Goal: Find contact information: Find contact information

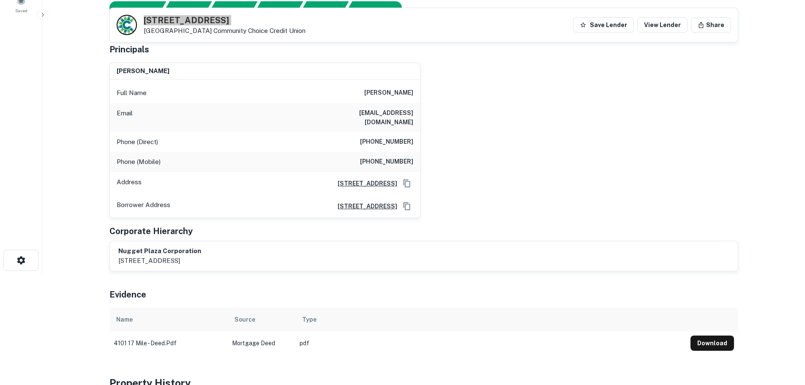
scroll to position [42, 0]
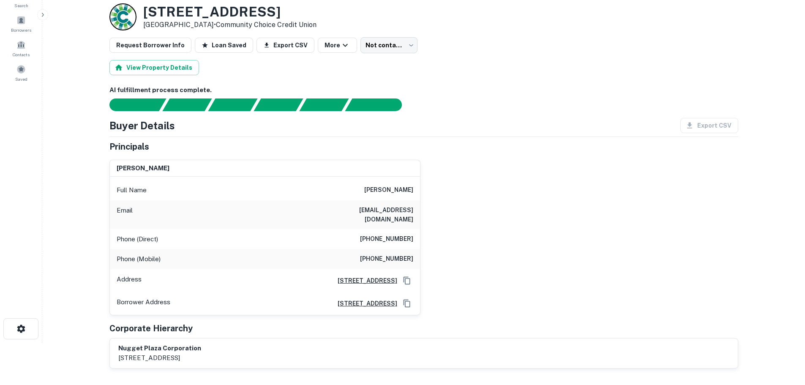
click at [401, 234] on h6 "[PHONE_NUMBER]" at bounding box center [386, 239] width 53 height 10
copy h6 "[PHONE_NUMBER]"
click at [381, 254] on h6 "[PHONE_NUMBER]" at bounding box center [386, 259] width 53 height 10
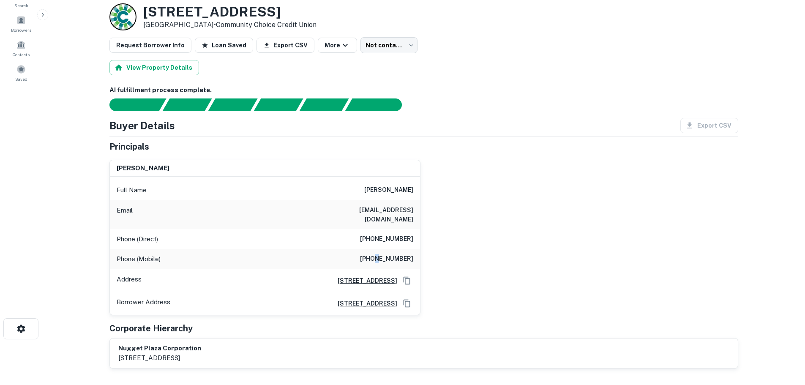
click at [382, 254] on h6 "[PHONE_NUMBER]" at bounding box center [386, 259] width 53 height 10
click at [383, 254] on h6 "[PHONE_NUMBER]" at bounding box center [386, 259] width 53 height 10
copy h6 "[PHONE_NUMBER]"
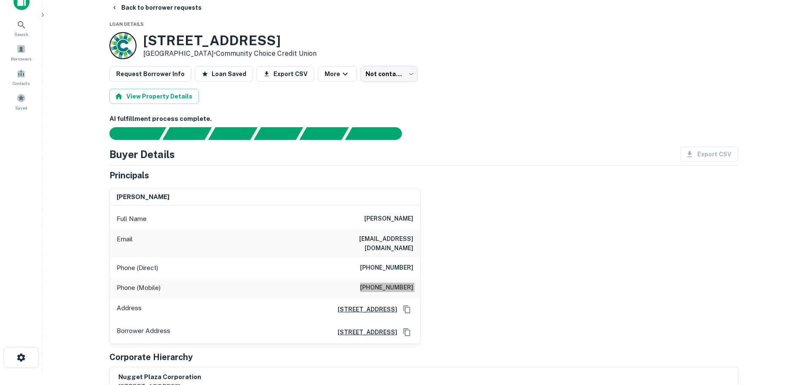
scroll to position [0, 0]
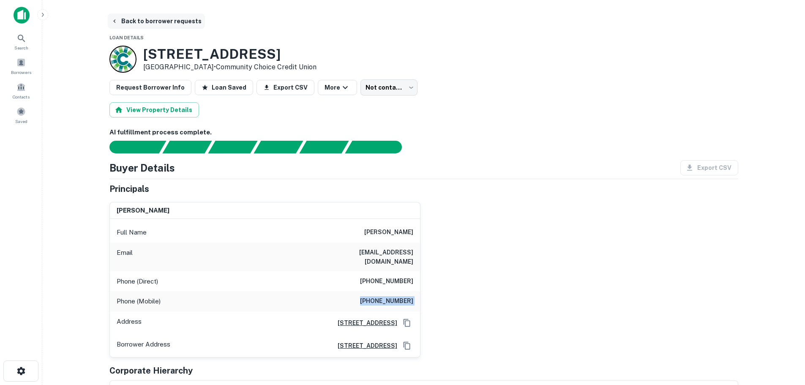
click at [156, 21] on button "Back to borrower requests" at bounding box center [156, 21] width 97 height 15
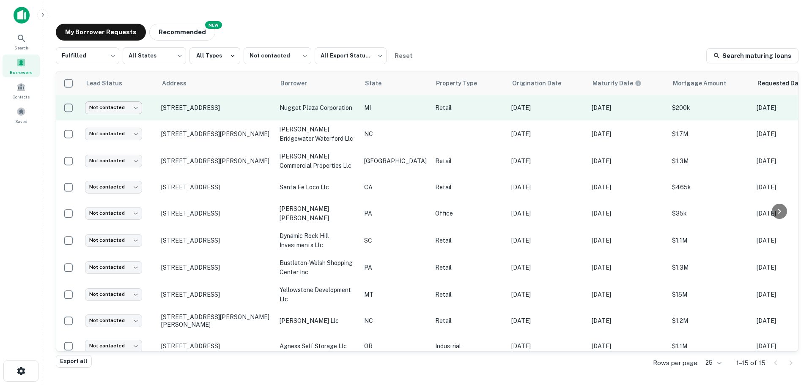
click at [134, 112] on body "Search Borrowers Contacts Saved My Borrower Requests NEW Recommended Fulfilled …" at bounding box center [406, 192] width 812 height 385
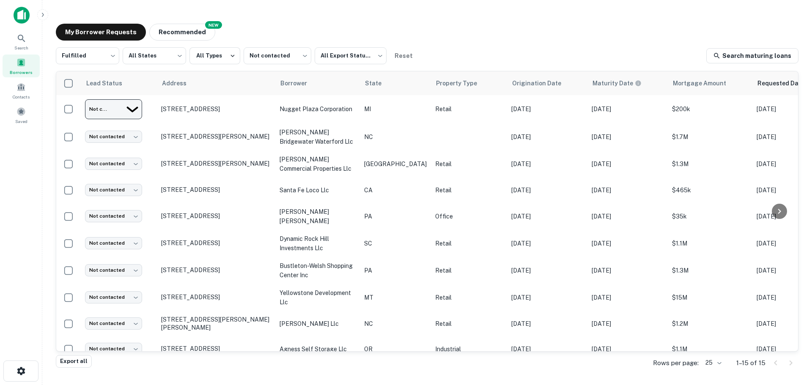
type input "*********"
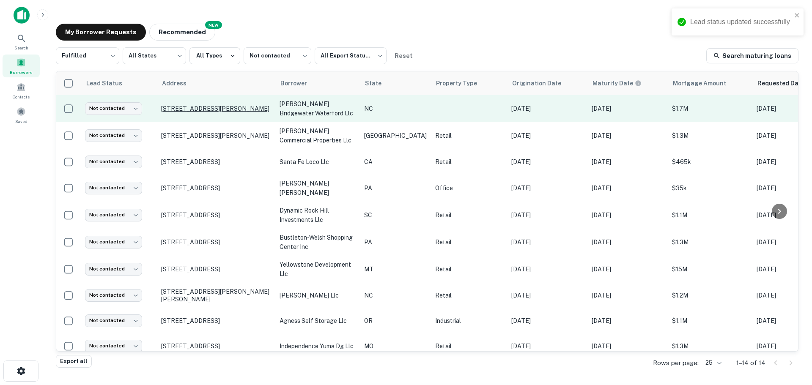
click at [205, 108] on p "[STREET_ADDRESS][PERSON_NAME]" at bounding box center [216, 109] width 110 height 8
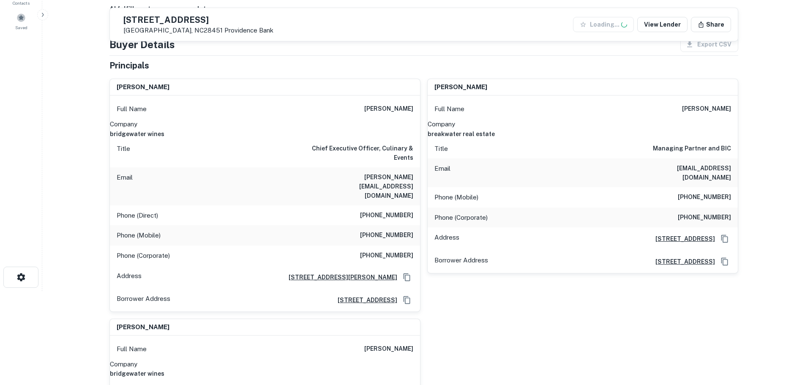
scroll to position [127, 0]
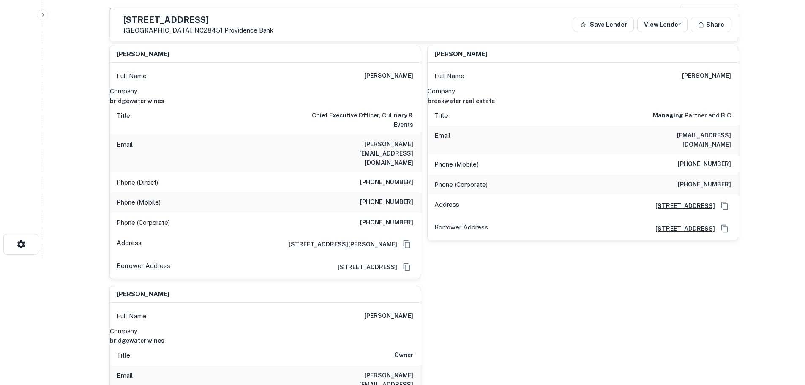
click at [700, 99] on h6 "breakwater real estate" at bounding box center [583, 100] width 310 height 9
copy h6 "breakwater real estate"
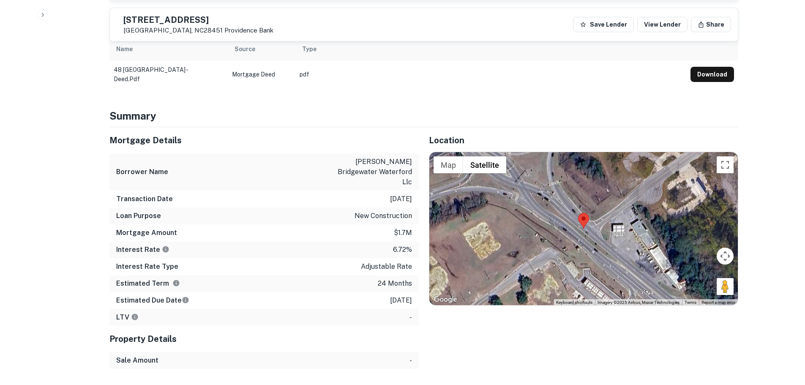
scroll to position [676, 0]
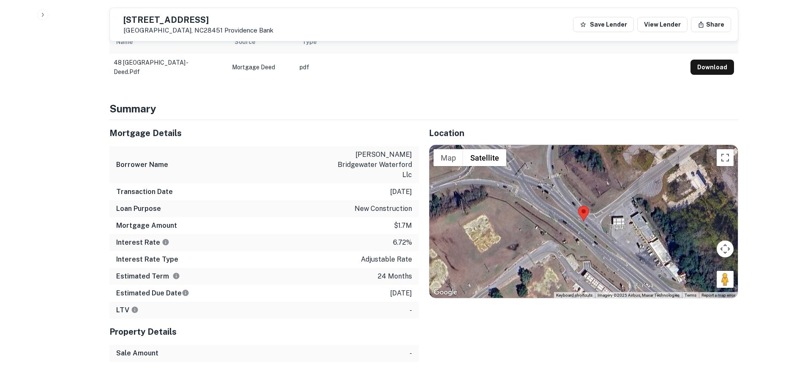
click at [259, 18] on h5 "[STREET_ADDRESS]" at bounding box center [198, 20] width 150 height 8
copy h5 "[STREET_ADDRESS]"
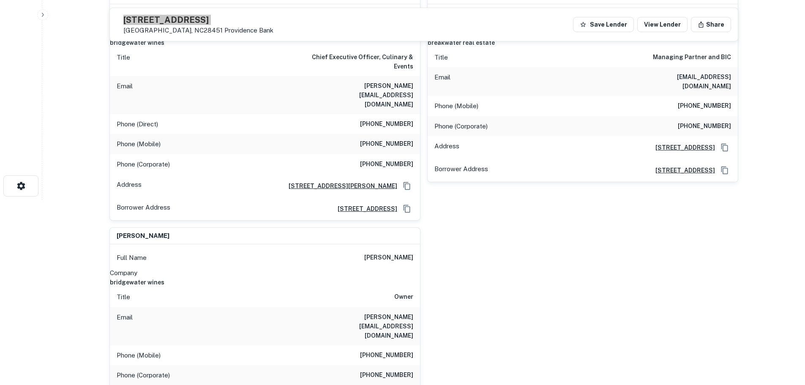
scroll to position [85, 0]
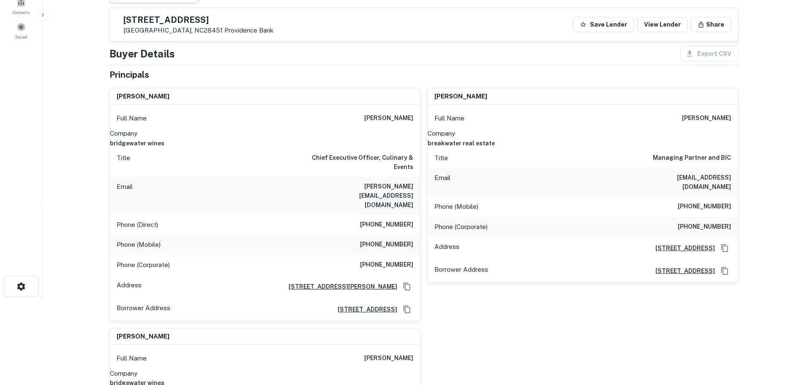
click at [717, 202] on h6 "[PHONE_NUMBER]" at bounding box center [704, 207] width 53 height 10
copy h6 "[PHONE_NUMBER]"
click at [703, 222] on h6 "[PHONE_NUMBER]" at bounding box center [704, 227] width 53 height 10
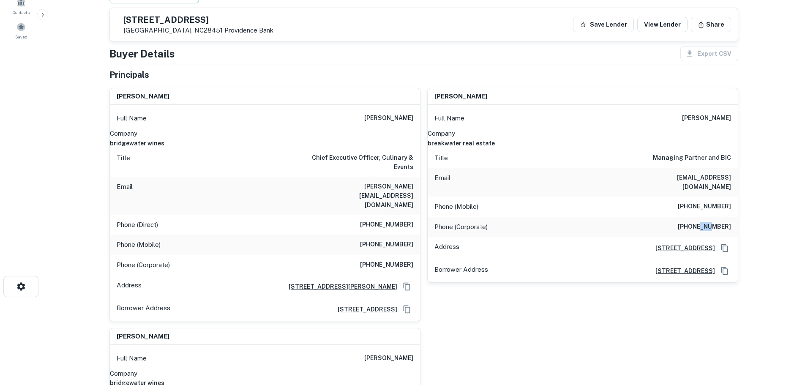
click at [703, 222] on h6 "[PHONE_NUMBER]" at bounding box center [704, 227] width 53 height 10
copy h6 "[PHONE_NUMBER]"
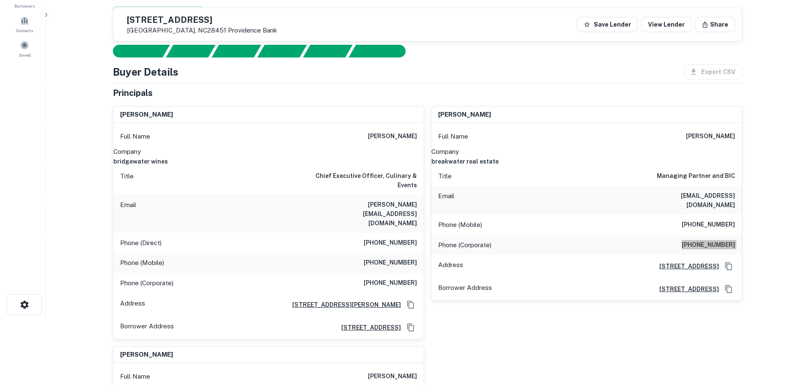
scroll to position [0, 0]
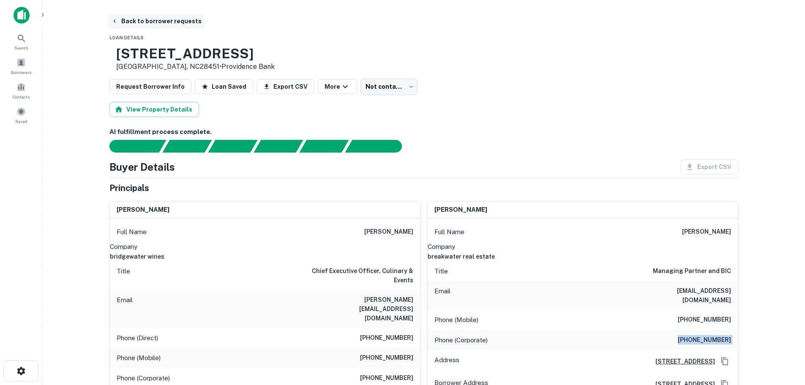
click at [182, 22] on button "Back to borrower requests" at bounding box center [156, 21] width 97 height 15
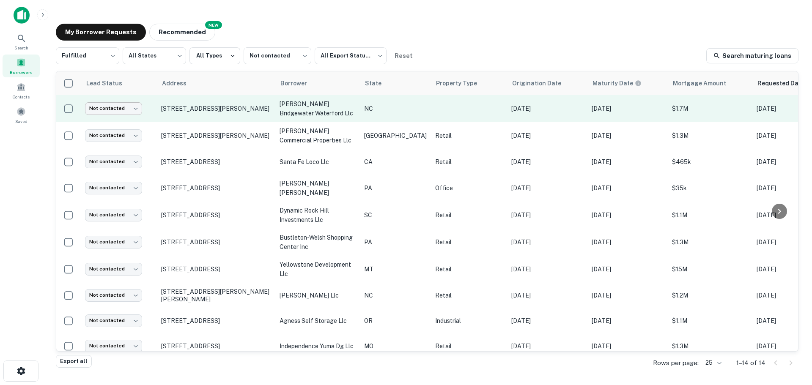
click at [134, 110] on body "Search Borrowers Contacts Saved My Borrower Requests NEW Recommended Fulfilled …" at bounding box center [406, 192] width 812 height 385
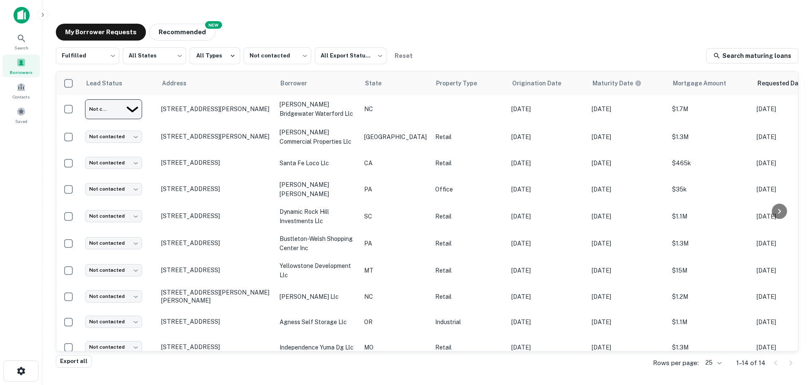
click at [210, 385] on div at bounding box center [406, 385] width 812 height 0
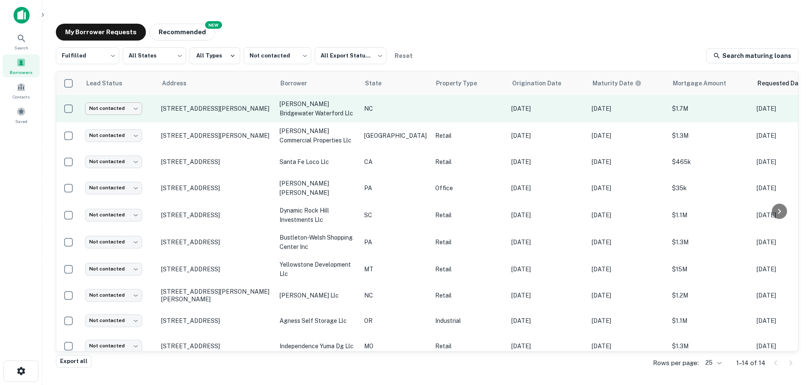
click at [131, 104] on body "Search Borrowers Contacts Saved My Borrower Requests NEW Recommended Fulfilled …" at bounding box center [406, 192] width 812 height 385
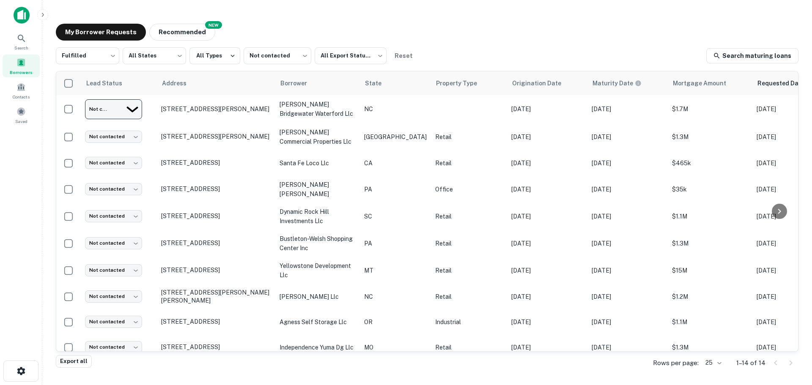
type input "*********"
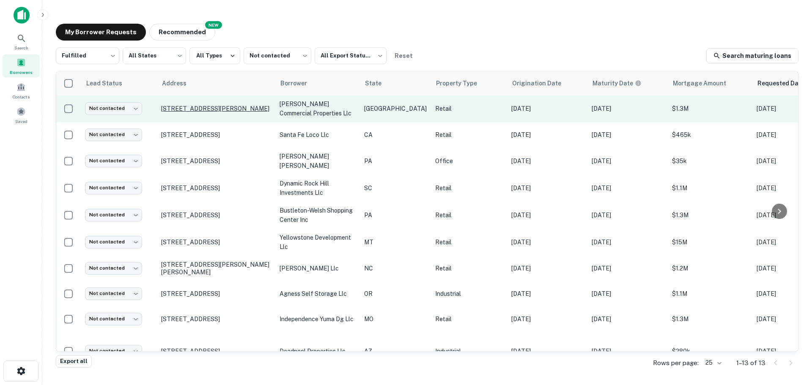
click at [210, 107] on p "[STREET_ADDRESS][PERSON_NAME]" at bounding box center [216, 109] width 110 height 8
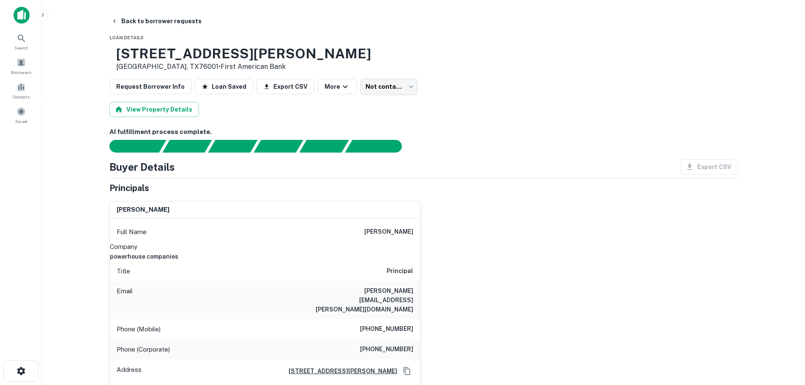
click at [208, 55] on h3 "[STREET_ADDRESS][PERSON_NAME]" at bounding box center [243, 54] width 255 height 16
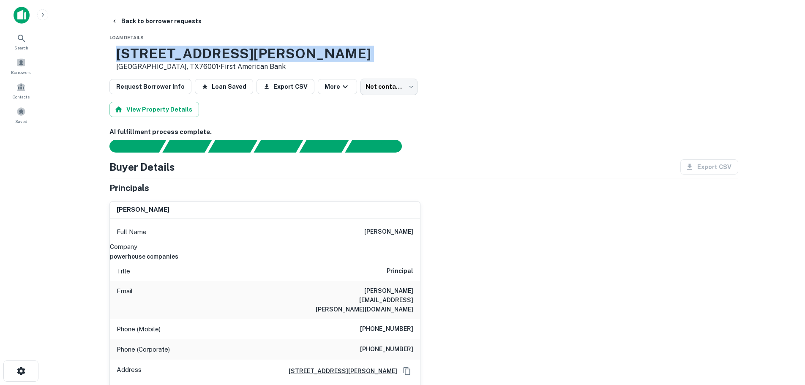
click at [208, 55] on h3 "[STREET_ADDRESS][PERSON_NAME]" at bounding box center [243, 54] width 255 height 16
copy h3 "[STREET_ADDRESS][PERSON_NAME]"
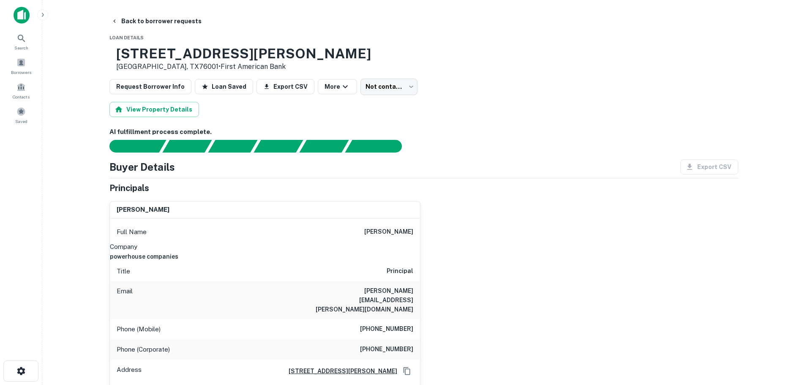
click at [362, 252] on h6 "powerhouse companies" at bounding box center [265, 256] width 310 height 9
copy h6 "powerhouse companies"
click at [390, 325] on h6 "[PHONE_NUMBER]" at bounding box center [386, 329] width 53 height 10
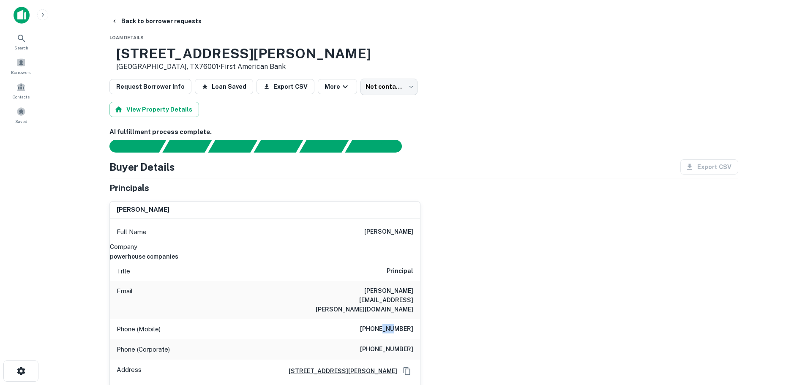
click at [390, 325] on h6 "[PHONE_NUMBER]" at bounding box center [386, 329] width 53 height 10
click at [406, 324] on h6 "[PHONE_NUMBER]" at bounding box center [386, 329] width 53 height 10
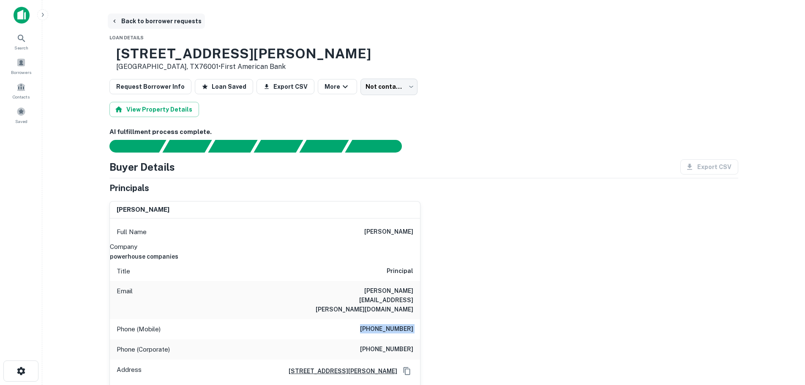
click at [179, 19] on button "Back to borrower requests" at bounding box center [156, 21] width 97 height 15
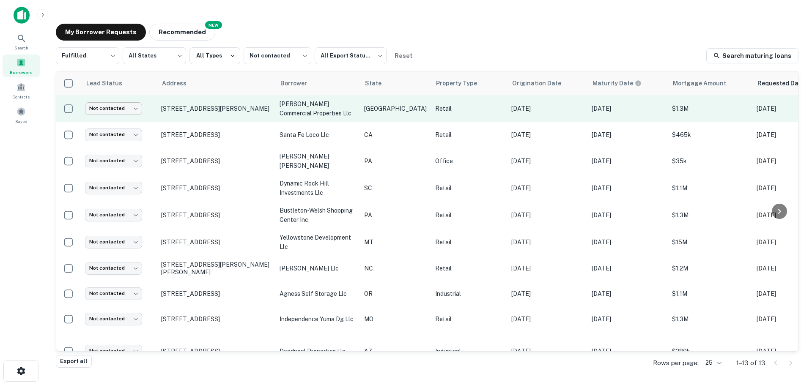
click at [119, 112] on body "Search Borrowers Contacts Saved My Borrower Requests NEW Recommended Fulfilled …" at bounding box center [406, 192] width 812 height 385
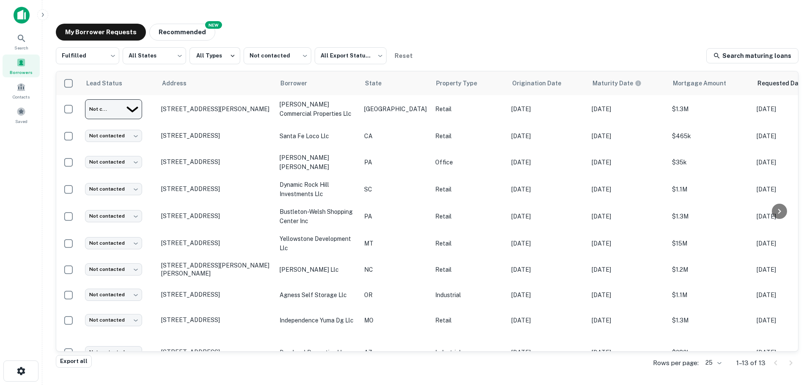
type input "*********"
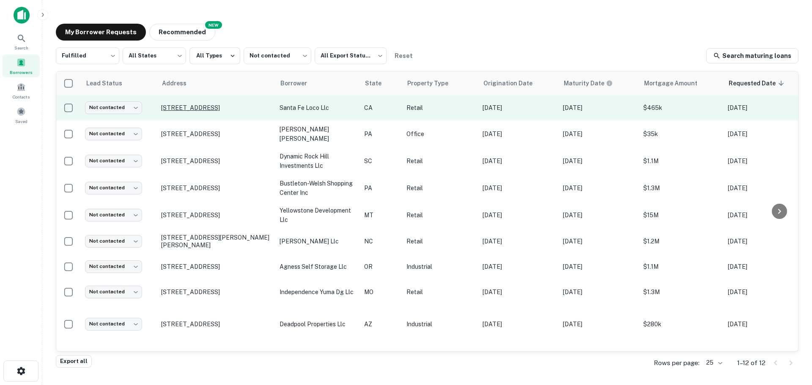
click at [178, 111] on p "[STREET_ADDRESS]" at bounding box center [216, 108] width 110 height 8
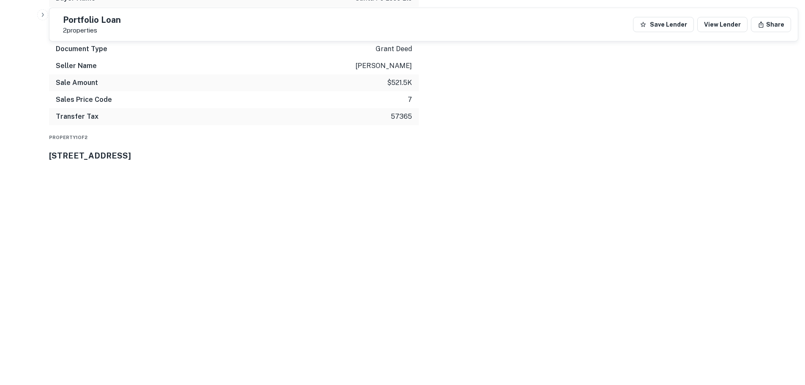
scroll to position [777, 0]
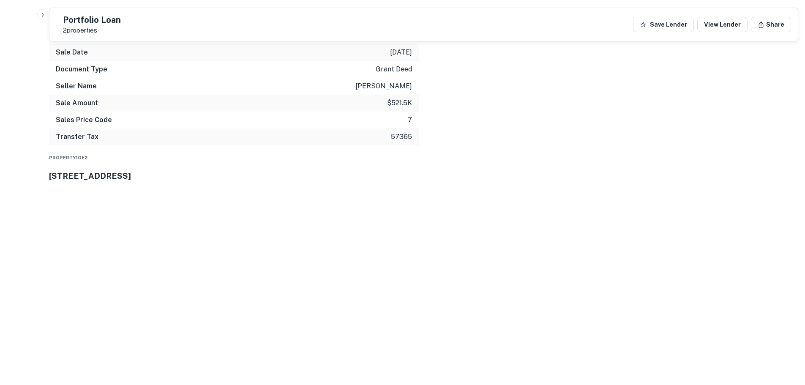
click at [205, 180] on h3 "[STREET_ADDRESS]" at bounding box center [424, 176] width 750 height 12
drag, startPoint x: 231, startPoint y: 182, endPoint x: 161, endPoint y: 186, distance: 69.5
click at [161, 182] on div "Property 1 of 2 [STREET_ADDRESS]" at bounding box center [424, 167] width 750 height 30
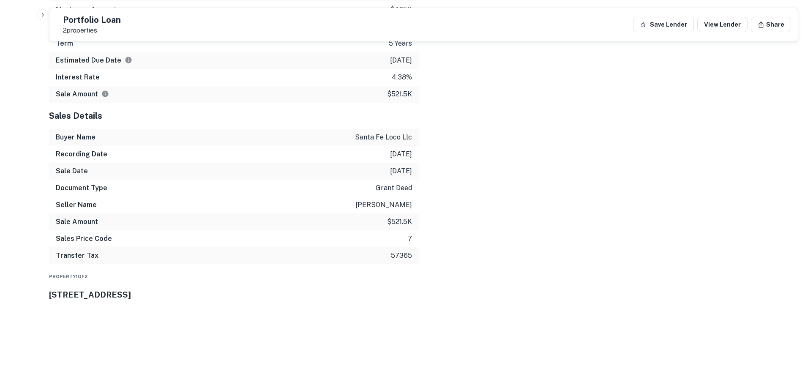
scroll to position [663, 0]
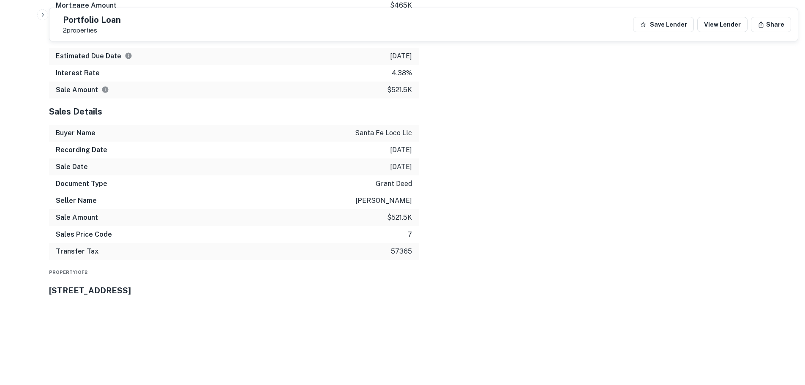
click at [246, 297] on div "Property 1 of 2 [STREET_ADDRESS]" at bounding box center [424, 282] width 750 height 30
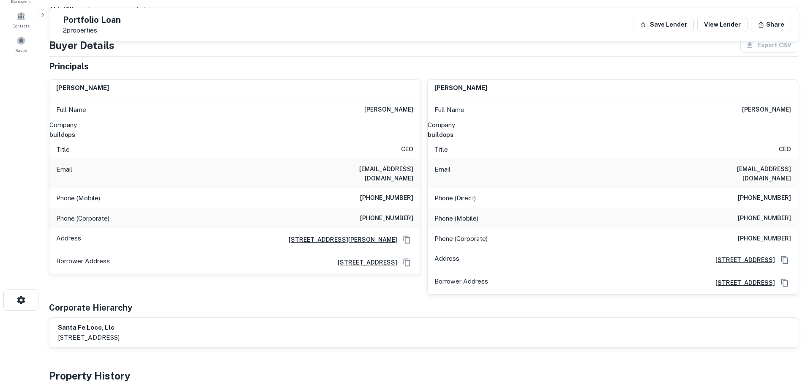
scroll to position [0, 0]
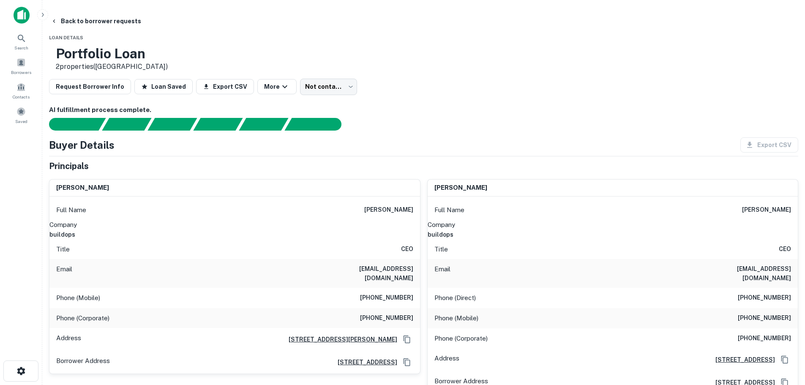
click at [402, 233] on h6 "buildops" at bounding box center [234, 234] width 371 height 9
copy h6 "buildops"
click at [375, 293] on h6 "[PHONE_NUMBER]" at bounding box center [386, 298] width 53 height 10
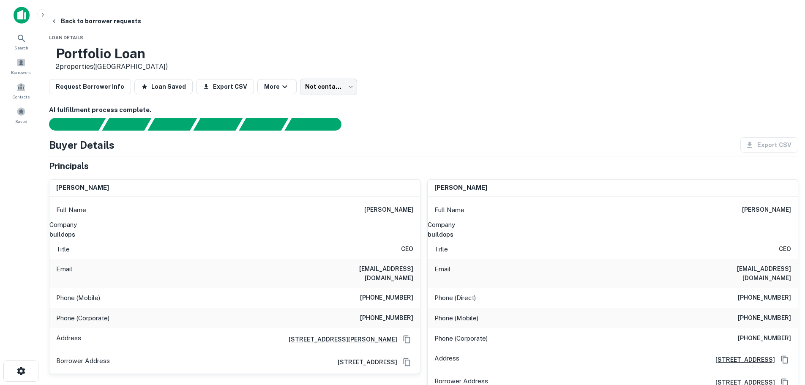
click at [377, 293] on h6 "[PHONE_NUMBER]" at bounding box center [386, 298] width 53 height 10
click at [378, 293] on h6 "[PHONE_NUMBER]" at bounding box center [386, 298] width 53 height 10
copy h6 "[PHONE_NUMBER]"
click at [738, 293] on h6 "[PHONE_NUMBER]" at bounding box center [764, 298] width 53 height 10
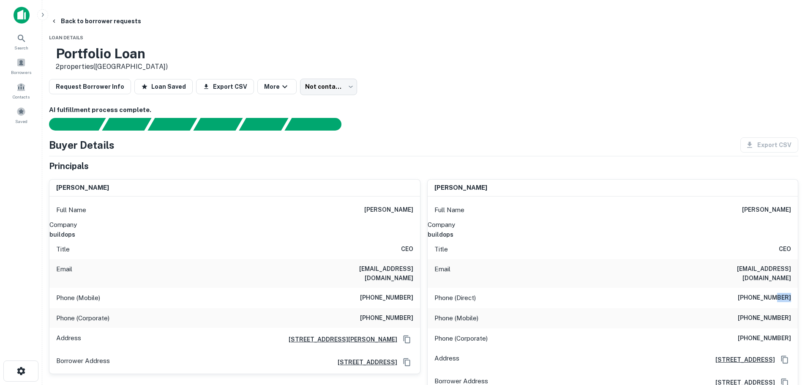
click at [738, 293] on h6 "[PHONE_NUMBER]" at bounding box center [764, 298] width 53 height 10
click at [714, 319] on div "Phone (Mobile) [PHONE_NUMBER]" at bounding box center [613, 318] width 371 height 20
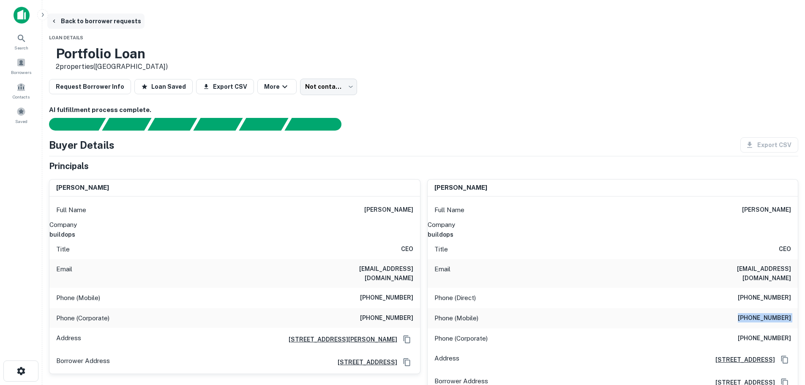
click at [137, 18] on button "Back to borrower requests" at bounding box center [95, 21] width 97 height 15
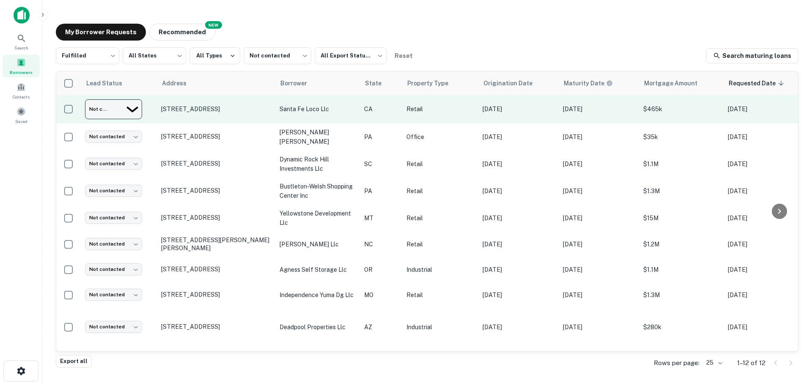
click at [123, 105] on body "Search Borrowers Contacts Saved My Borrower Requests NEW Recommended Fulfilled …" at bounding box center [406, 192] width 812 height 385
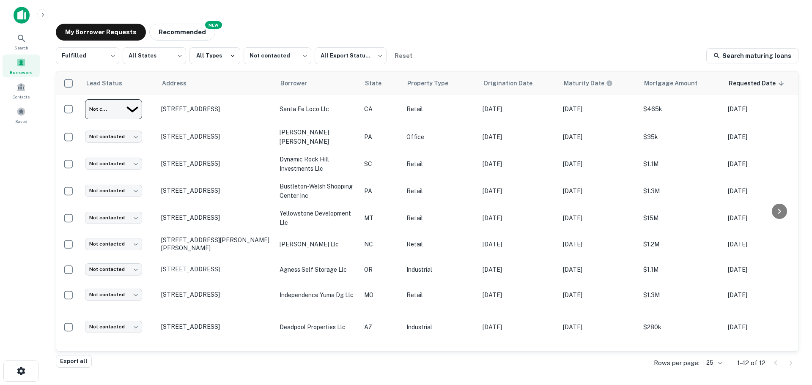
type input "*********"
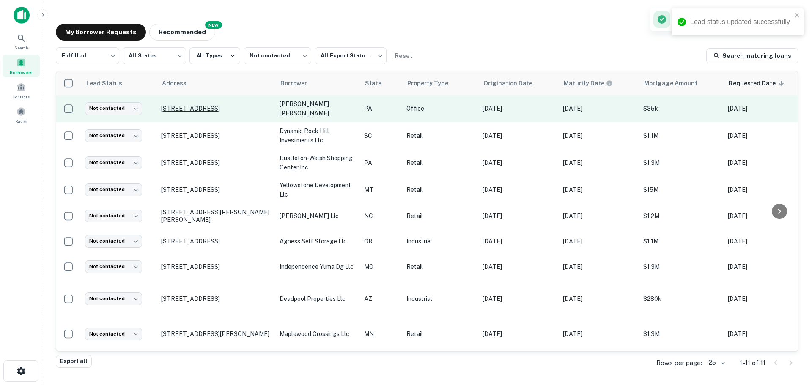
click at [194, 107] on p "[STREET_ADDRESS]" at bounding box center [216, 109] width 110 height 8
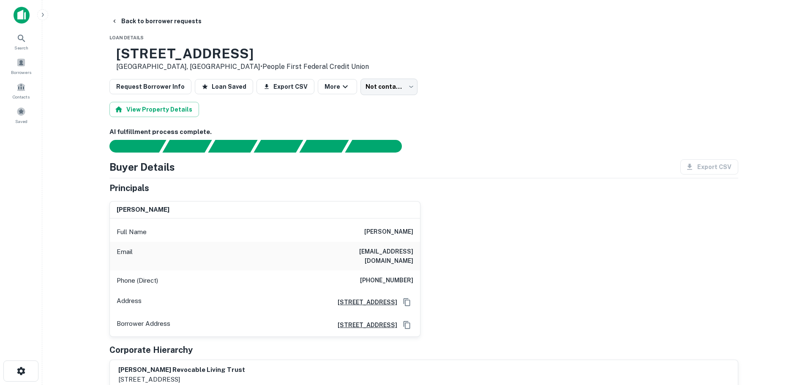
click at [172, 47] on h3 "[STREET_ADDRESS]" at bounding box center [242, 54] width 253 height 16
click at [405, 276] on h6 "[PHONE_NUMBER]" at bounding box center [386, 281] width 53 height 10
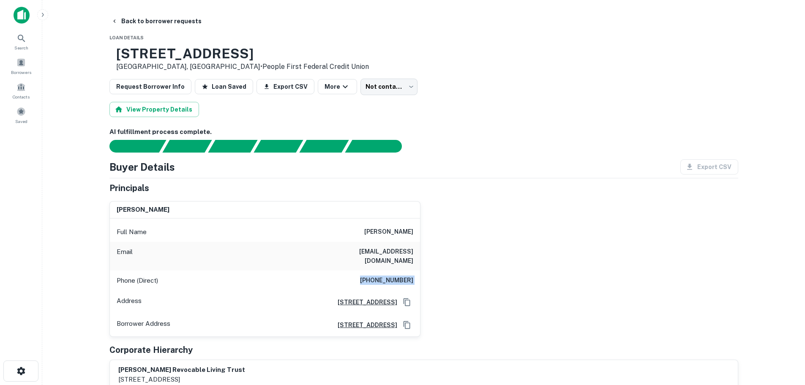
click at [405, 276] on h6 "[PHONE_NUMBER]" at bounding box center [386, 281] width 53 height 10
click at [159, 23] on button "Back to borrower requests" at bounding box center [156, 21] width 97 height 15
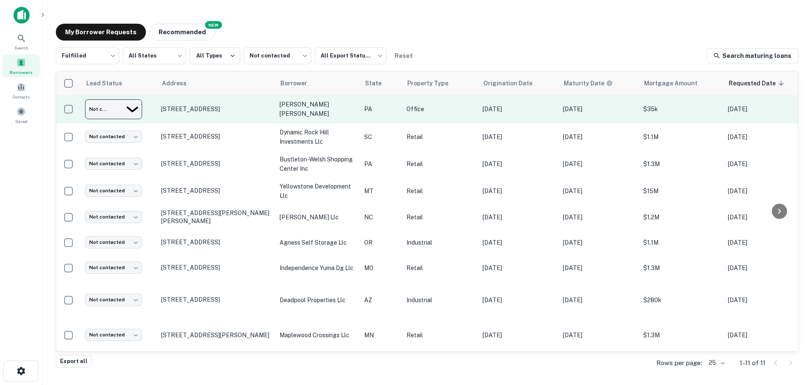
click at [100, 113] on body "Search Borrowers Contacts Saved My Borrower Requests NEW Recommended Fulfilled …" at bounding box center [406, 192] width 812 height 385
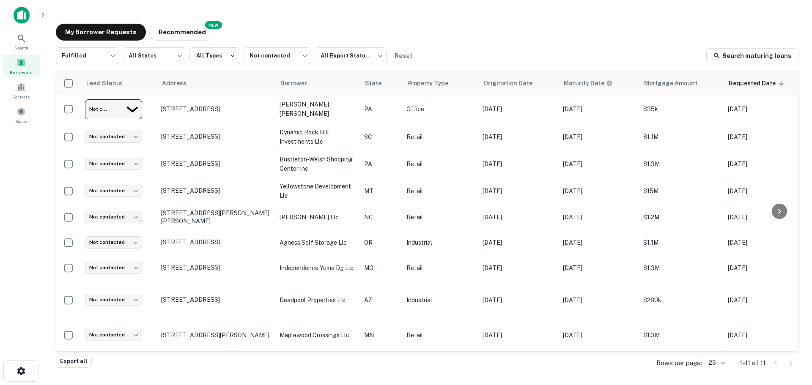
type input "**********"
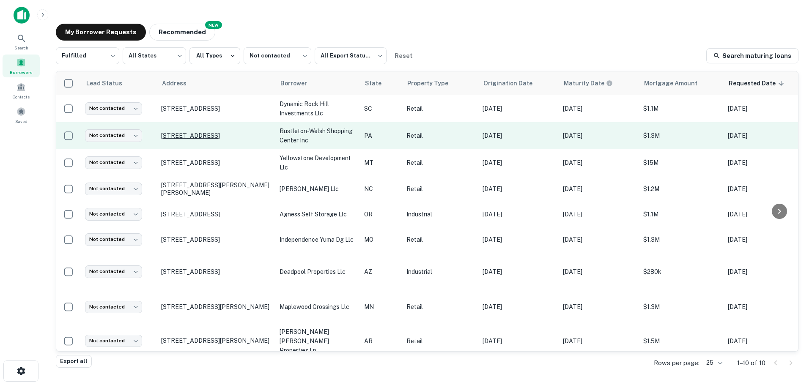
click at [233, 133] on p "[STREET_ADDRESS]" at bounding box center [216, 136] width 110 height 8
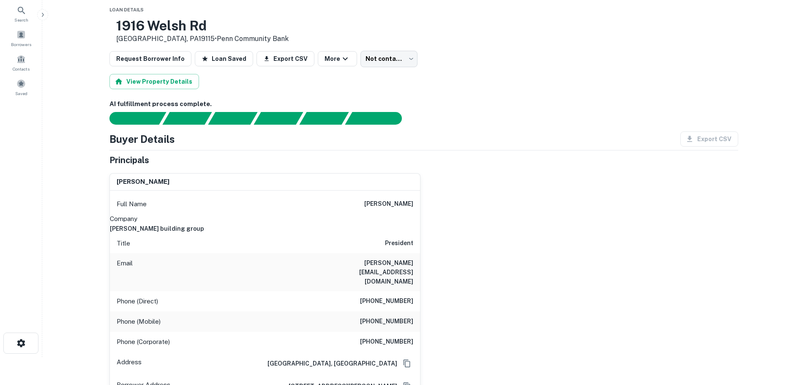
scroll to position [42, 0]
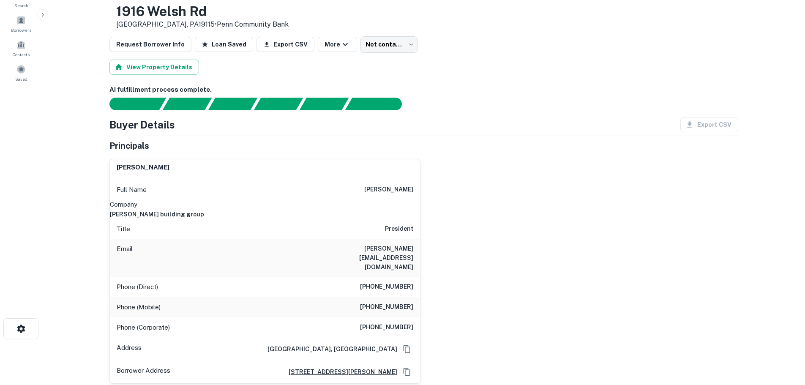
click at [370, 210] on h6 "[PERSON_NAME] building group" at bounding box center [265, 214] width 310 height 9
click at [399, 251] on h6 "[PERSON_NAME][EMAIL_ADDRESS][DOMAIN_NAME]" at bounding box center [362, 258] width 101 height 28
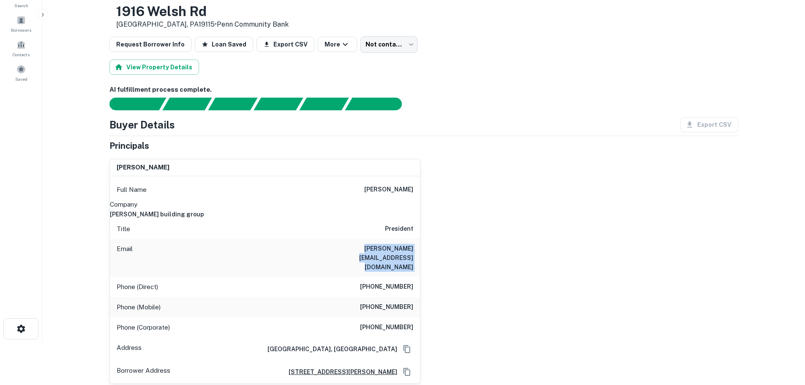
click at [399, 251] on h6 "[PERSON_NAME][EMAIL_ADDRESS][DOMAIN_NAME]" at bounding box center [362, 258] width 101 height 28
click at [219, 7] on h3 "1916 Welsh Rd" at bounding box center [202, 11] width 172 height 16
click at [405, 282] on h6 "[PHONE_NUMBER]" at bounding box center [386, 287] width 53 height 10
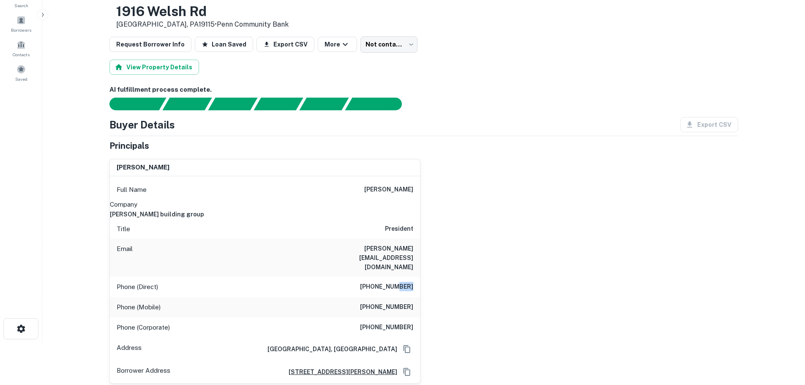
click at [405, 282] on h6 "[PHONE_NUMBER]" at bounding box center [386, 287] width 53 height 10
click at [396, 302] on h6 "[PHONE_NUMBER]" at bounding box center [386, 307] width 53 height 10
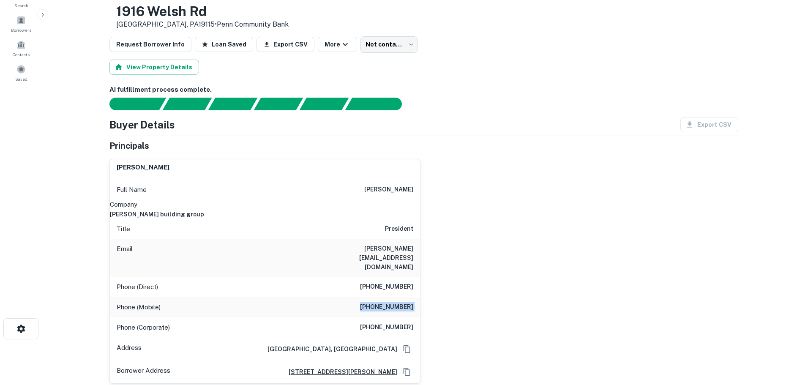
click at [399, 302] on h6 "[PHONE_NUMBER]" at bounding box center [386, 307] width 53 height 10
click at [401, 302] on h6 "[PHONE_NUMBER]" at bounding box center [386, 307] width 53 height 10
click at [402, 302] on h6 "[PHONE_NUMBER]" at bounding box center [386, 307] width 53 height 10
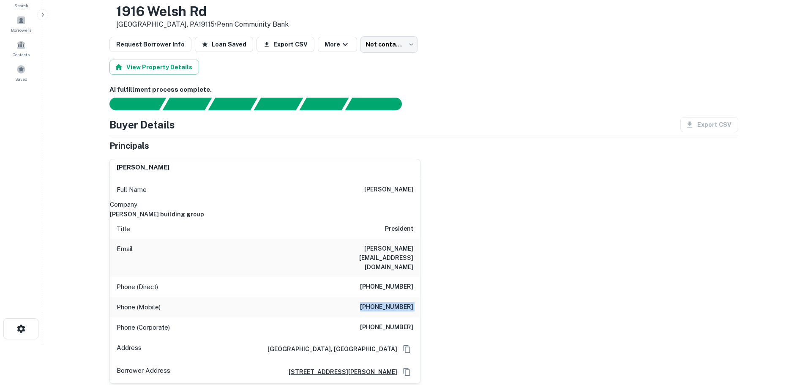
click at [402, 302] on h6 "[PHONE_NUMBER]" at bounding box center [386, 307] width 53 height 10
click at [340, 43] on icon "button" at bounding box center [345, 44] width 10 height 10
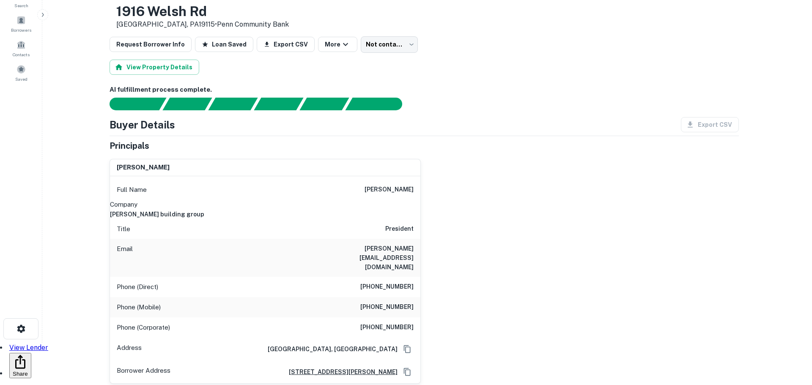
click at [388, 343] on div at bounding box center [402, 343] width 805 height 0
click at [388, 343] on div "View Lender Share" at bounding box center [402, 361] width 805 height 36
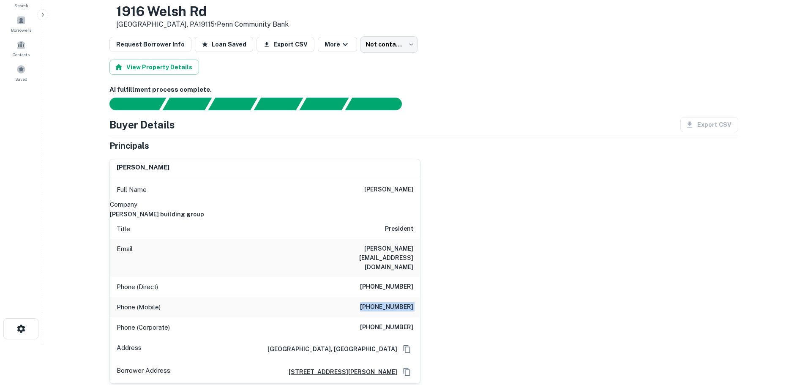
click at [388, 302] on h6 "[PHONE_NUMBER]" at bounding box center [386, 307] width 53 height 10
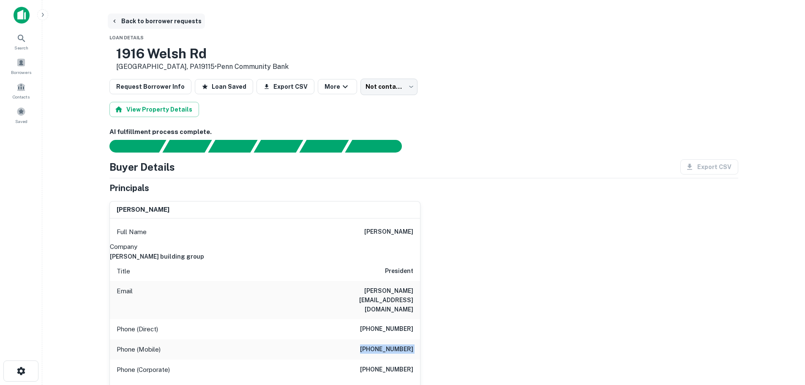
click at [185, 23] on button "Back to borrower requests" at bounding box center [156, 21] width 97 height 15
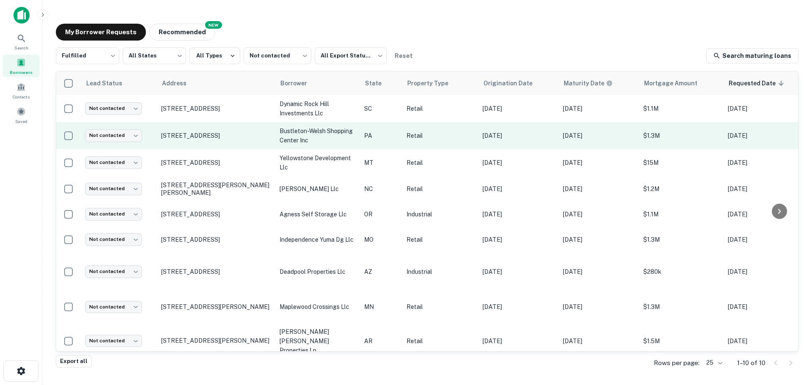
click at [117, 127] on td "Not contacted **** ​" at bounding box center [119, 135] width 76 height 27
click at [120, 137] on body "Search Borrowers Contacts Saved My Borrower Requests NEW Recommended Fulfilled …" at bounding box center [406, 192] width 812 height 385
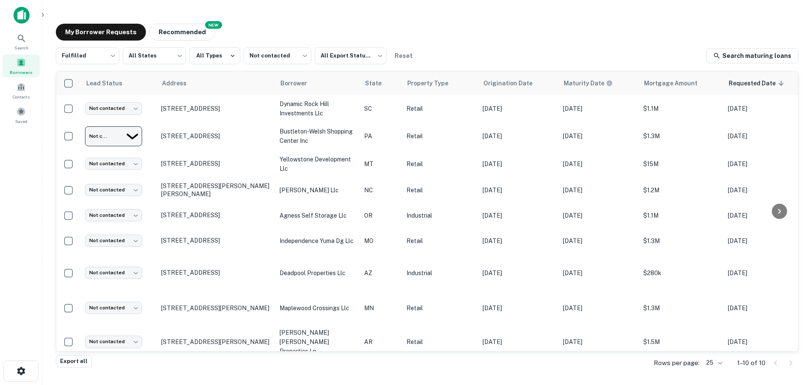
type input "*********"
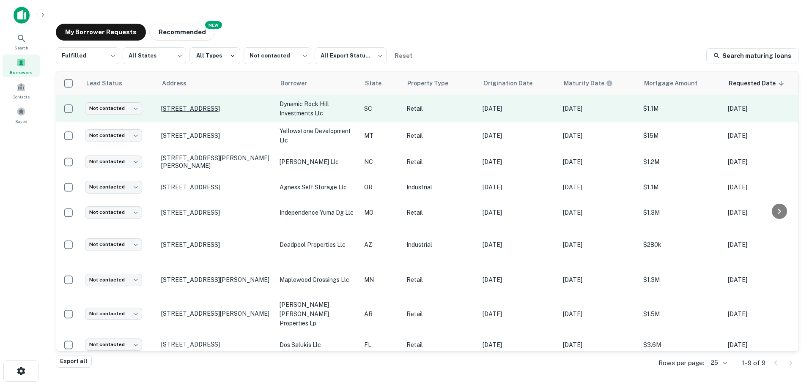
click at [201, 112] on p "[STREET_ADDRESS]" at bounding box center [216, 109] width 110 height 8
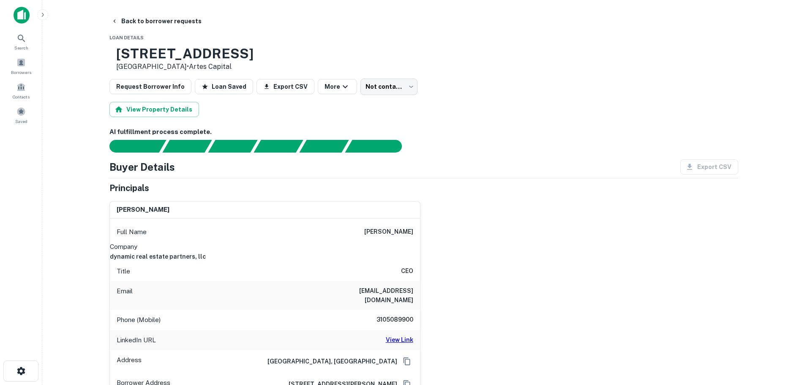
click at [405, 335] on h6 "View Link" at bounding box center [399, 339] width 27 height 9
click at [205, 52] on h3 "[STREET_ADDRESS]" at bounding box center [184, 54] width 137 height 16
click at [207, 52] on h3 "[STREET_ADDRESS]" at bounding box center [184, 54] width 137 height 16
click at [144, 16] on button "Back to borrower requests" at bounding box center [156, 21] width 97 height 15
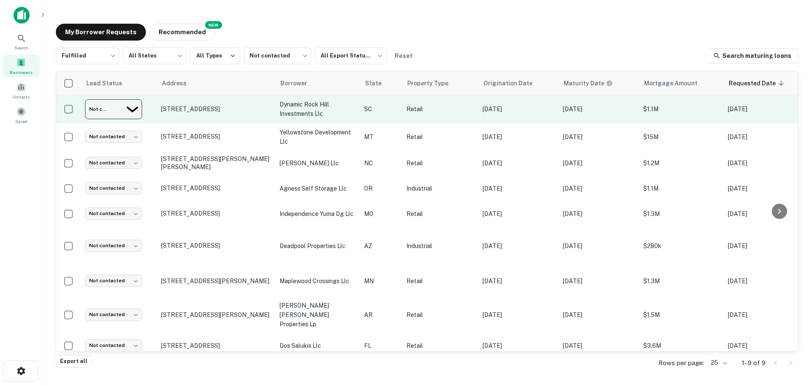
click at [125, 111] on body "Search Borrowers Contacts Saved My Borrower Requests NEW Recommended Fulfilled …" at bounding box center [406, 192] width 812 height 385
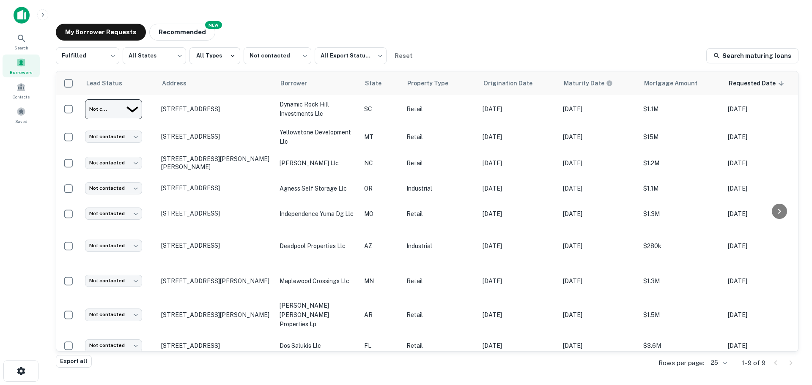
type input "**********"
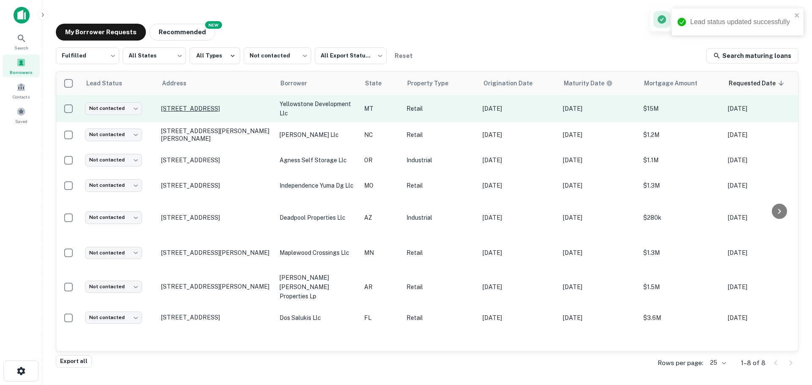
click at [222, 110] on p "[STREET_ADDRESS]" at bounding box center [216, 109] width 110 height 8
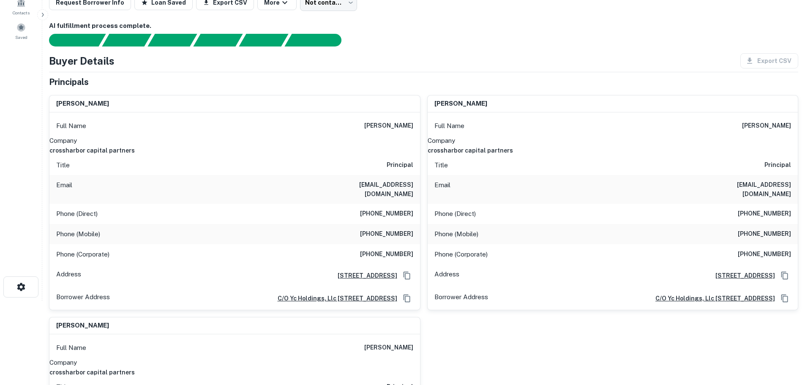
scroll to position [85, 0]
click at [378, 148] on h6 "crossharbor capital partners" at bounding box center [234, 149] width 371 height 9
click at [419, 117] on div "Full Name [PERSON_NAME]" at bounding box center [234, 125] width 371 height 20
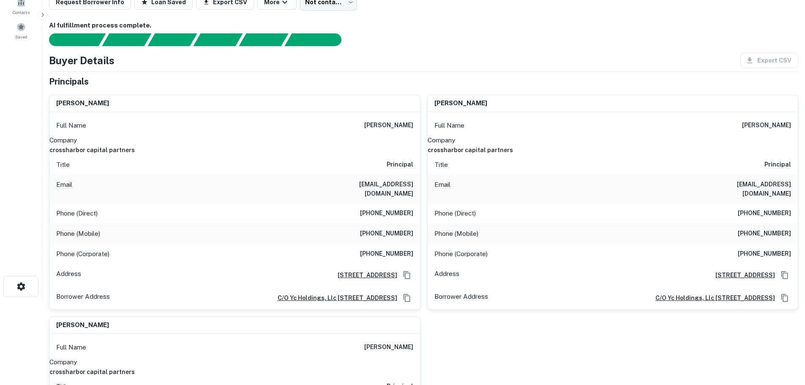
click at [419, 117] on div "Full Name [PERSON_NAME]" at bounding box center [234, 125] width 371 height 20
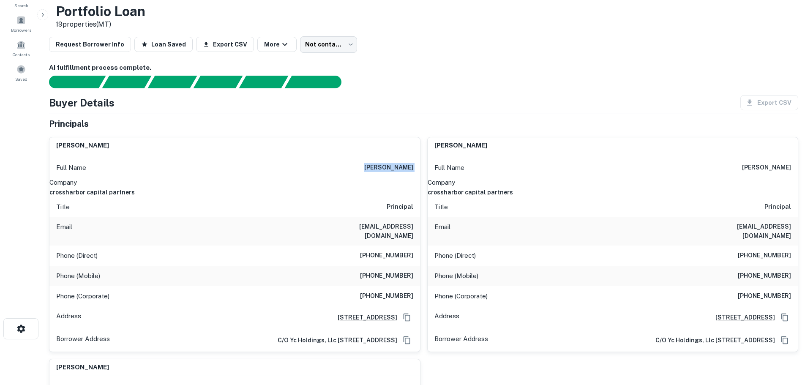
scroll to position [0, 0]
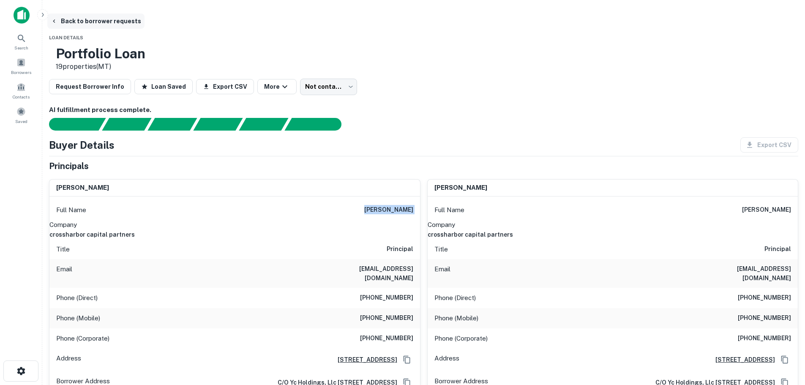
click at [145, 23] on button "Back to borrower requests" at bounding box center [95, 21] width 97 height 15
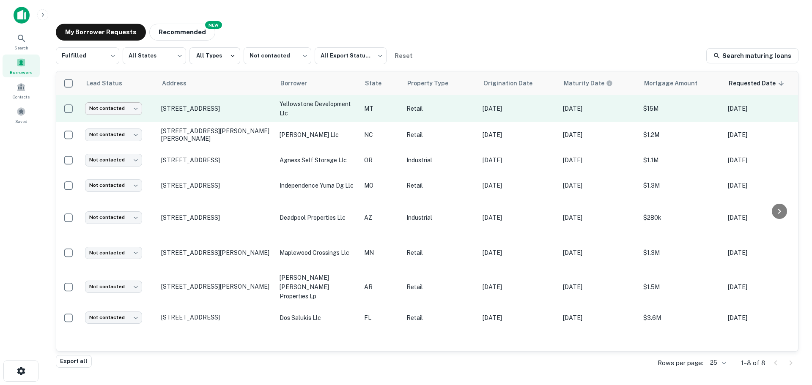
click at [118, 112] on body "Search Borrowers Contacts Saved My Borrower Requests NEW Recommended Fulfilled …" at bounding box center [406, 192] width 812 height 385
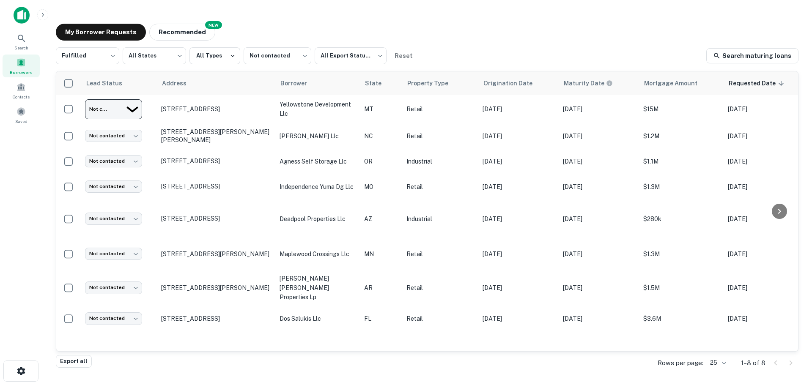
type input "**********"
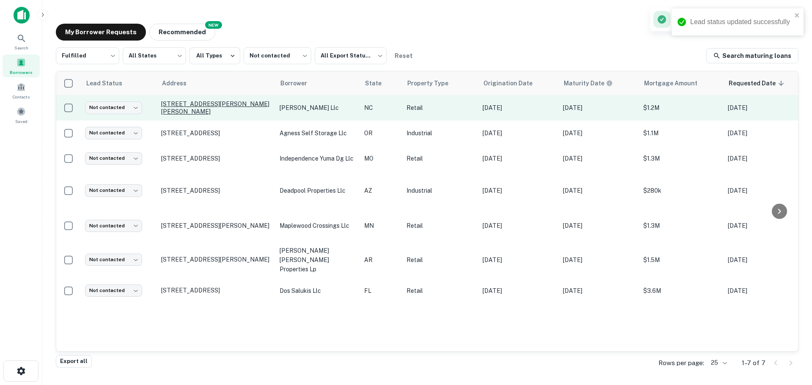
click at [213, 109] on p "[STREET_ADDRESS][PERSON_NAME][PERSON_NAME]" at bounding box center [216, 107] width 110 height 15
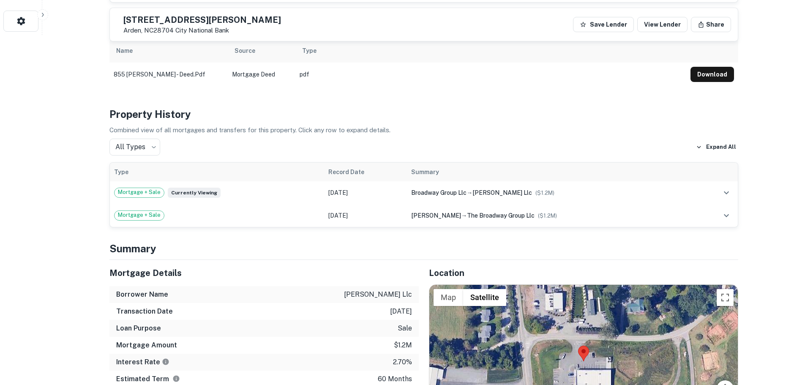
scroll to position [465, 0]
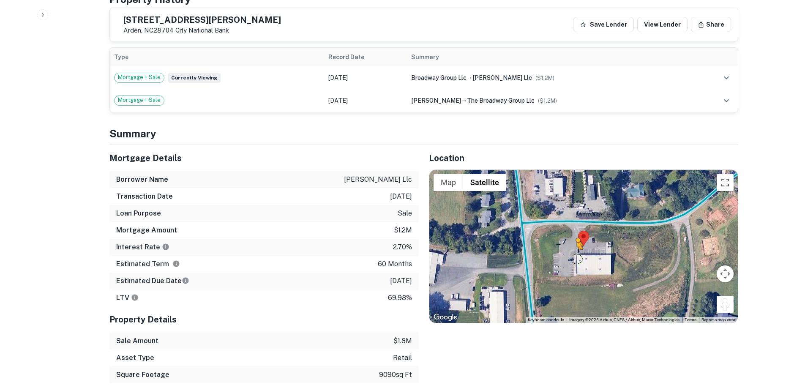
drag, startPoint x: 732, startPoint y: 302, endPoint x: 571, endPoint y: 252, distance: 169.1
click at [572, 253] on div "To activate drag with keyboard, press Alt + Enter. Once in keyboard drag state,…" at bounding box center [584, 246] width 309 height 153
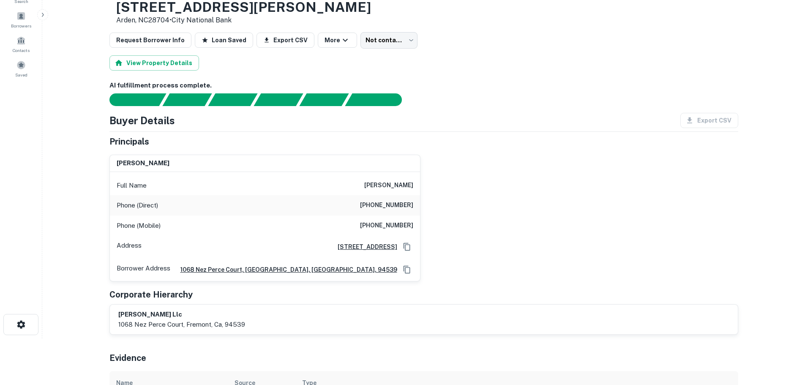
scroll to position [0, 0]
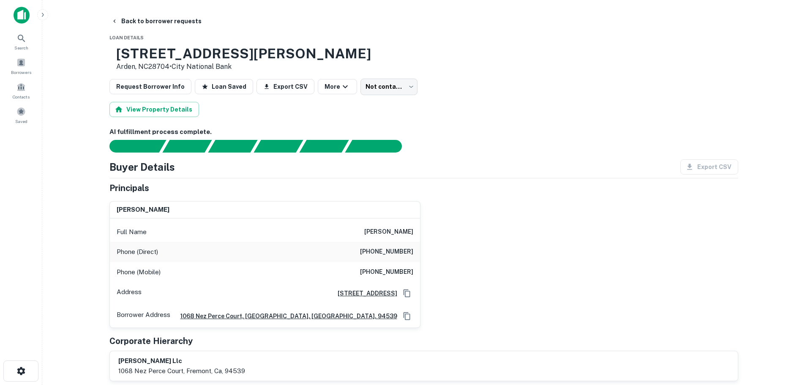
click at [395, 253] on h6 "[PHONE_NUMBER]" at bounding box center [386, 252] width 53 height 10
click at [392, 273] on h6 "[PHONE_NUMBER]" at bounding box center [386, 272] width 53 height 10
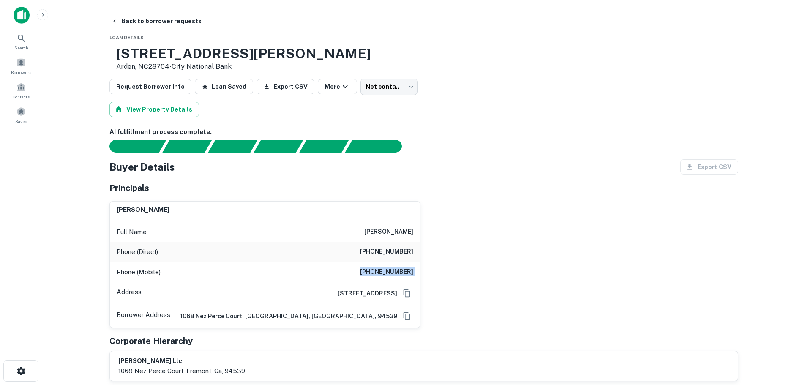
click at [392, 273] on h6 "[PHONE_NUMBER]" at bounding box center [386, 272] width 53 height 10
click at [11, 35] on icon at bounding box center [7, 34] width 7 height 7
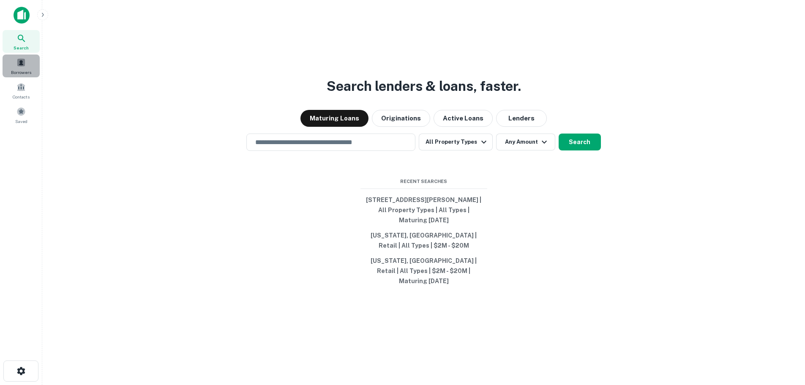
click at [14, 59] on div "Borrowers" at bounding box center [21, 66] width 37 height 23
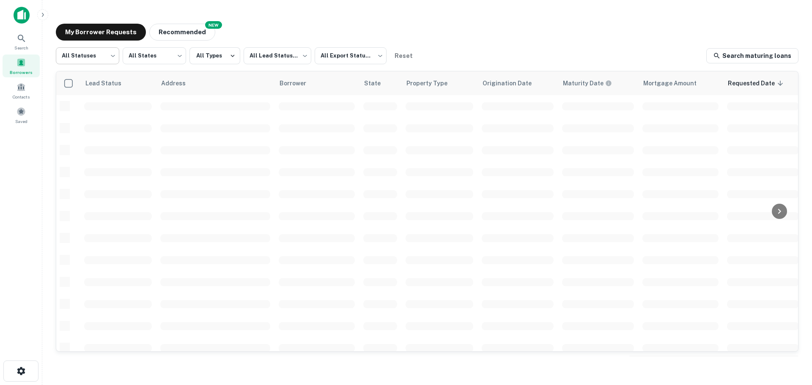
click at [103, 61] on body "Search Borrowers Contacts Saved My Borrower Requests NEW Recommended All Status…" at bounding box center [406, 192] width 812 height 385
click at [95, 107] on li "Fulfilled" at bounding box center [87, 108] width 63 height 15
type input "*********"
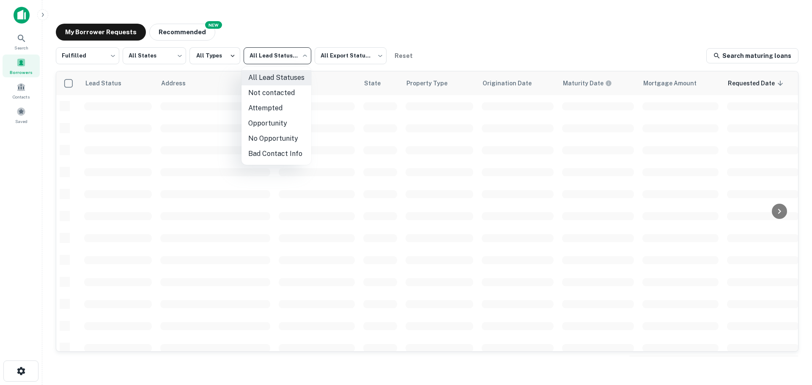
click at [269, 59] on body "Search Borrowers Contacts Saved My Borrower Requests NEW Recommended Fulfilled …" at bounding box center [406, 192] width 812 height 385
click at [279, 95] on li "Not contacted" at bounding box center [276, 92] width 70 height 15
type input "****"
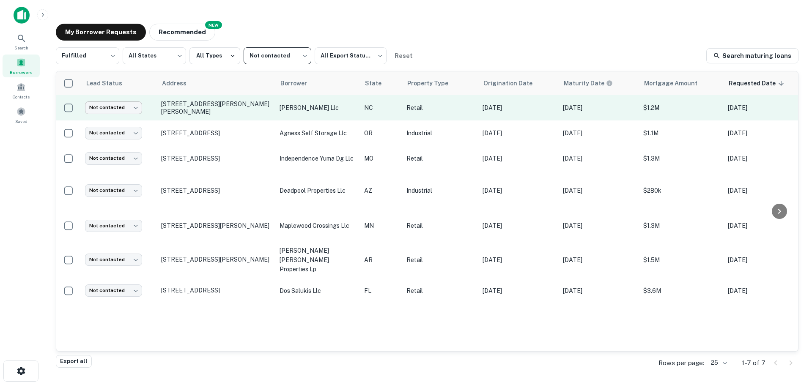
click at [132, 109] on body "Search Borrowers Contacts Saved My Borrower Requests NEW Recommended Fulfilled …" at bounding box center [406, 192] width 812 height 385
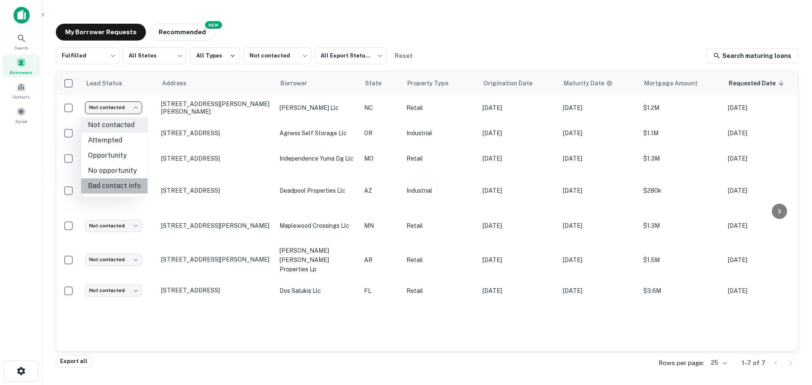
click at [126, 183] on li "Bad contact info" at bounding box center [114, 185] width 66 height 15
type input "**********"
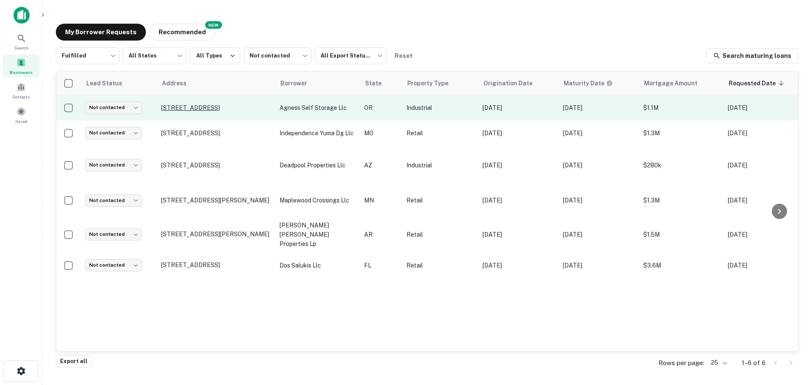
click at [182, 107] on p "[STREET_ADDRESS]" at bounding box center [216, 108] width 110 height 8
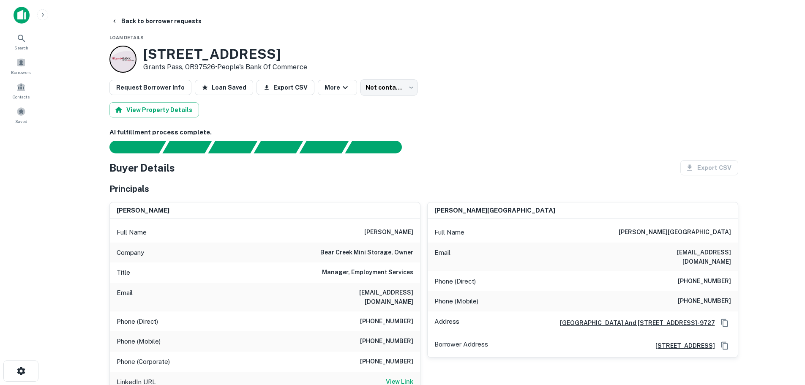
click at [191, 52] on h3 "578 NE AGNESS AVE" at bounding box center [225, 54] width 164 height 16
copy h3 "578 NE AGNESS AVE"
click at [397, 372] on div "LinkedIn URL View Link" at bounding box center [265, 382] width 310 height 20
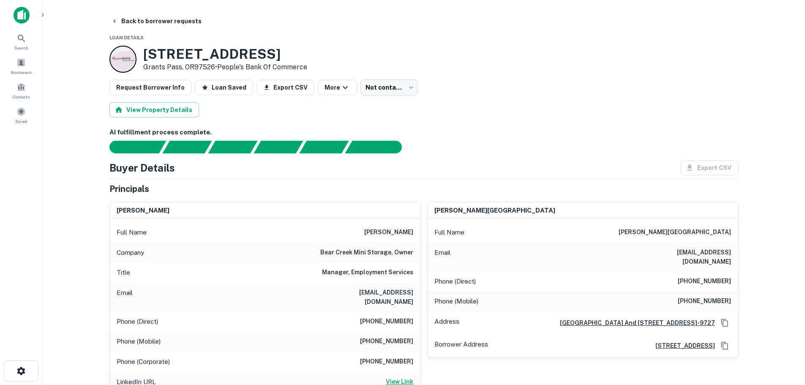
click at [397, 377] on h6 "View Link" at bounding box center [399, 381] width 27 height 9
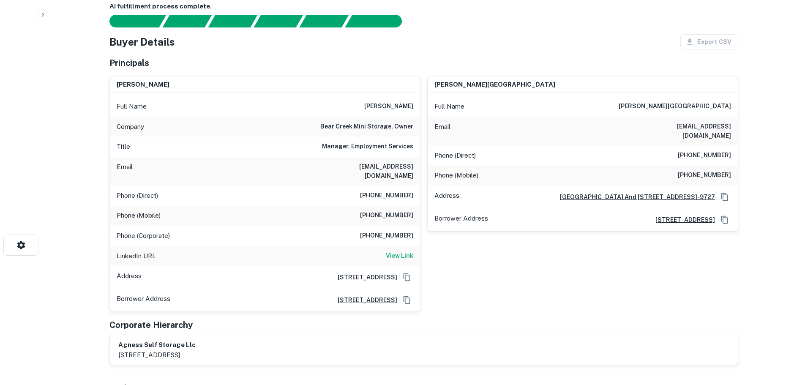
scroll to position [127, 0]
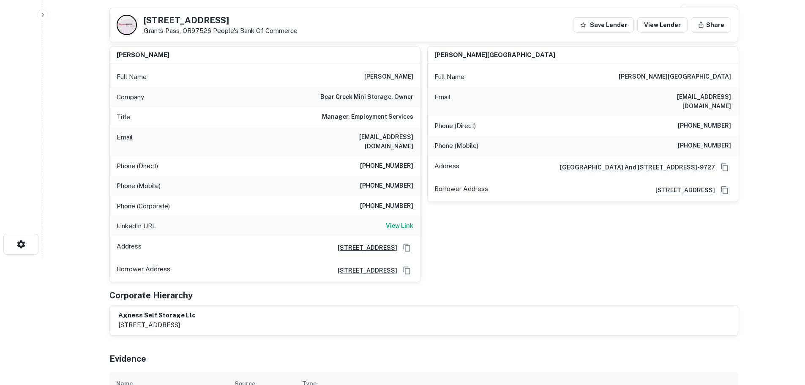
click at [405, 161] on h6 "(541) 830-8833" at bounding box center [386, 166] width 53 height 10
copy h6 "(541) 830-8833"
click at [662, 244] on div "william h. comstock Full Name william h. comstock Email comstockraceusa@netscap…" at bounding box center [580, 161] width 318 height 243
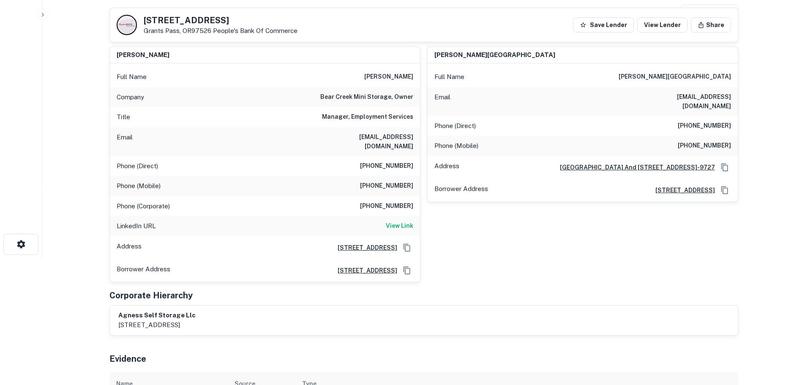
click at [402, 161] on h6 "(541) 830-8833" at bounding box center [386, 166] width 53 height 10
click at [405, 161] on h6 "(541) 830-8833" at bounding box center [386, 166] width 53 height 10
copy h6 "(541) 830-8833"
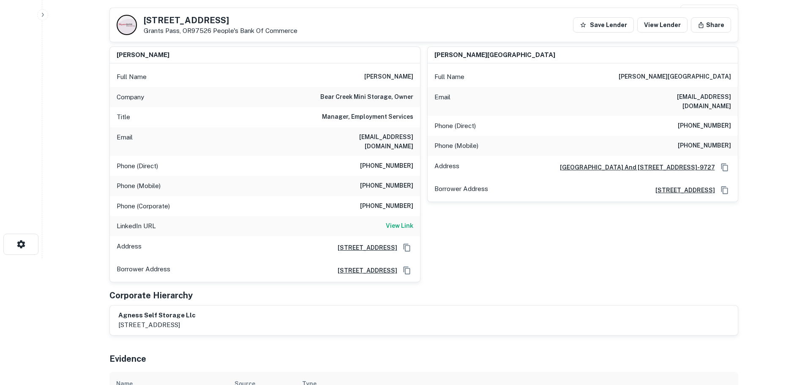
click at [399, 181] on h6 "(541) 944-3551" at bounding box center [386, 186] width 53 height 10
copy h6 "(541) 944-3551"
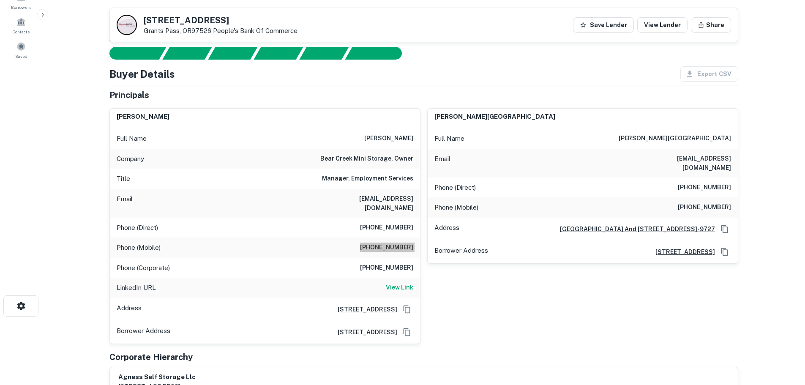
scroll to position [0, 0]
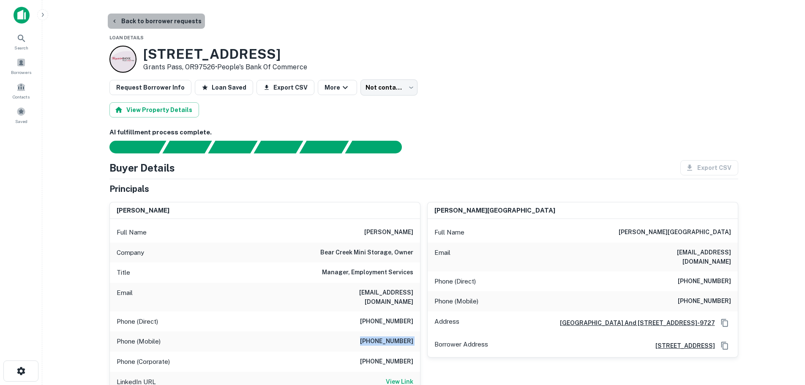
click at [171, 25] on button "Back to borrower requests" at bounding box center [156, 21] width 97 height 15
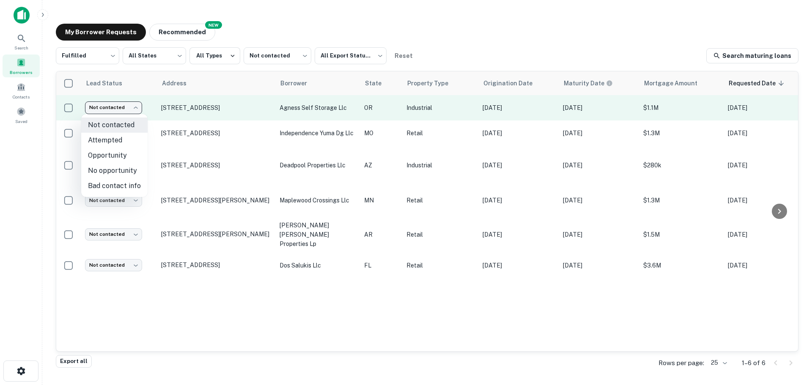
click at [136, 109] on body "Search Borrowers Contacts Saved My Borrower Requests NEW Recommended Fulfilled …" at bounding box center [406, 192] width 812 height 385
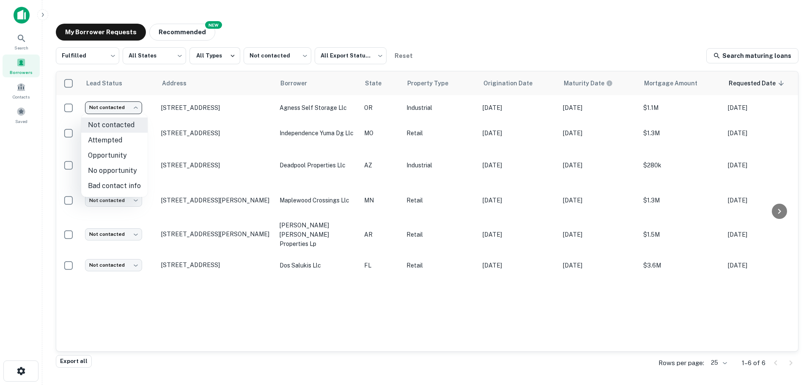
click at [118, 169] on li "No opportunity" at bounding box center [114, 170] width 66 height 15
type input "**********"
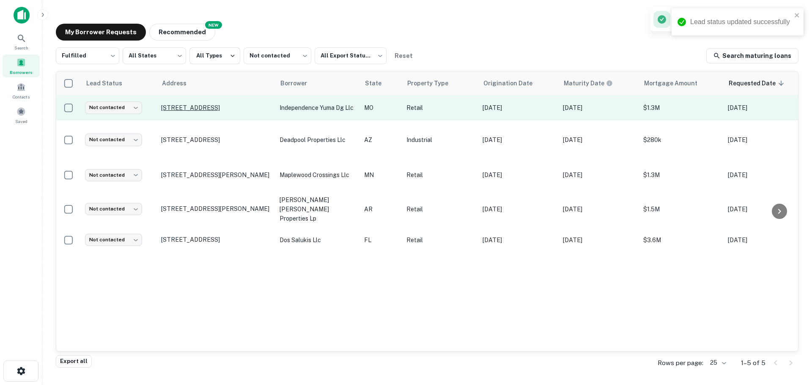
click at [203, 104] on p "[STREET_ADDRESS]" at bounding box center [216, 108] width 110 height 8
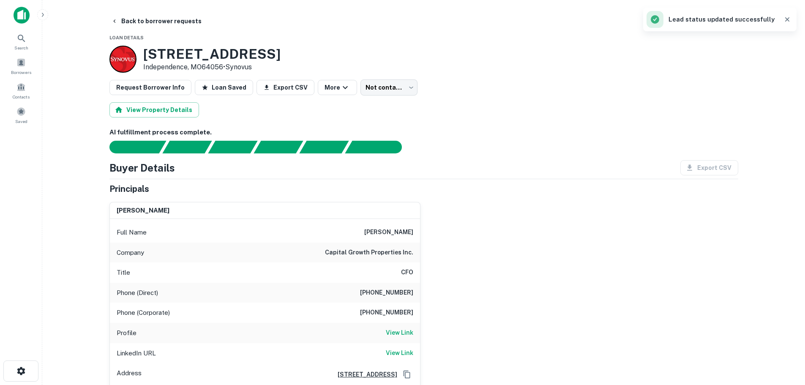
scroll to position [42, 0]
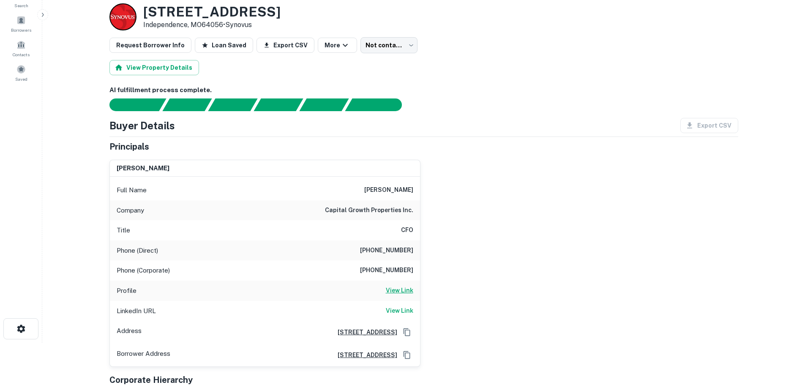
click at [399, 293] on h6 "View Link" at bounding box center [399, 290] width 27 height 9
click at [403, 289] on h6 "View Link" at bounding box center [399, 290] width 27 height 9
click at [404, 316] on link "View Link" at bounding box center [399, 311] width 27 height 10
click at [217, 16] on h3 "1110 S YUMA AVE" at bounding box center [211, 12] width 137 height 16
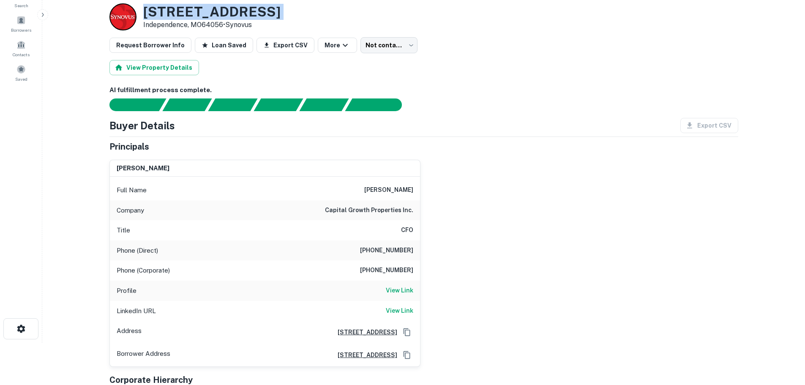
click at [217, 16] on h3 "1110 S YUMA AVE" at bounding box center [211, 12] width 137 height 16
copy h3 "1110 S YUMA AVE"
click at [392, 267] on h6 "(205) 968-9220" at bounding box center [386, 270] width 53 height 10
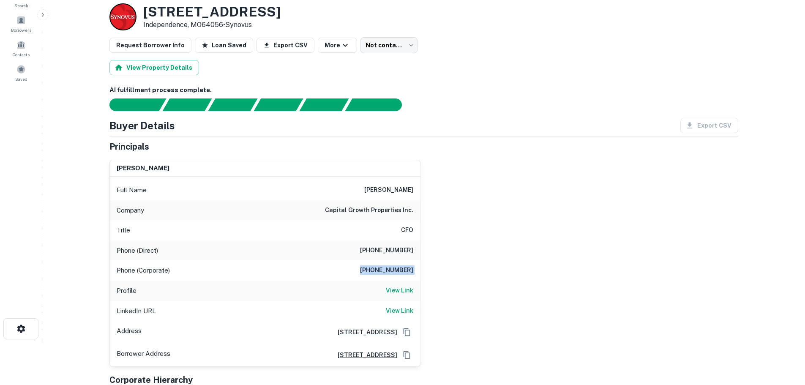
copy h6 "(205) 968-9220"
click at [397, 259] on div "Phone (Direct) (205) 428-5004" at bounding box center [265, 251] width 310 height 20
click at [397, 258] on div "Phone (Direct) (205) 428-5004" at bounding box center [265, 251] width 310 height 20
copy h6 "(205) 428-5004"
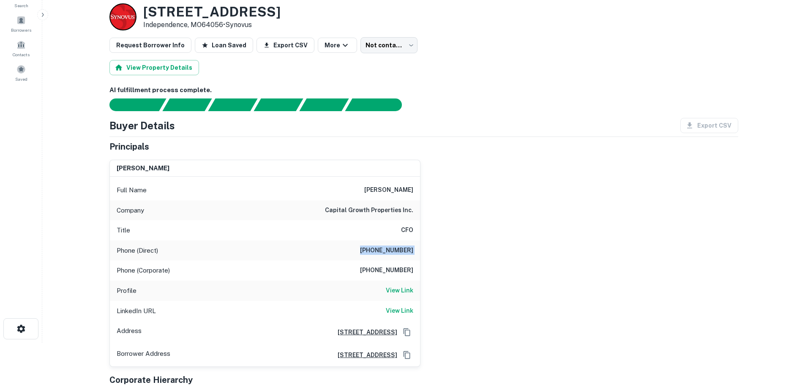
drag, startPoint x: 674, startPoint y: 221, endPoint x: 589, endPoint y: 263, distance: 94.3
click at [589, 263] on div "steven e camp Full Name steven e camp Company capital growth properties inc. Ti…" at bounding box center [421, 260] width 636 height 214
click at [515, 296] on div "steven e camp Full Name steven e camp Company capital growth properties inc. Ti…" at bounding box center [421, 260] width 636 height 214
click at [524, 271] on div "steven e camp Full Name steven e camp Company capital growth properties inc. Ti…" at bounding box center [421, 260] width 636 height 214
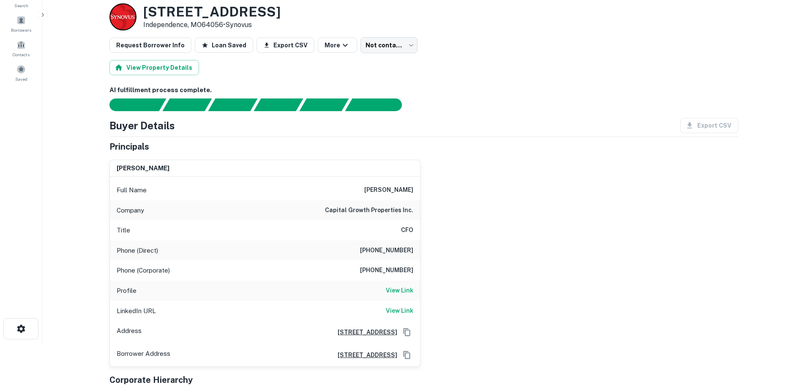
click at [432, 255] on div "steven e camp Full Name steven e camp Company capital growth properties inc. Ti…" at bounding box center [421, 260] width 636 height 214
click at [432, 254] on div "steven e camp Full Name steven e camp Company capital growth properties inc. Ti…" at bounding box center [421, 260] width 636 height 214
click at [419, 248] on div "Phone (Direct) (205) 428-5004" at bounding box center [265, 251] width 310 height 20
click at [409, 252] on h6 "(205) 428-5004" at bounding box center [386, 251] width 53 height 10
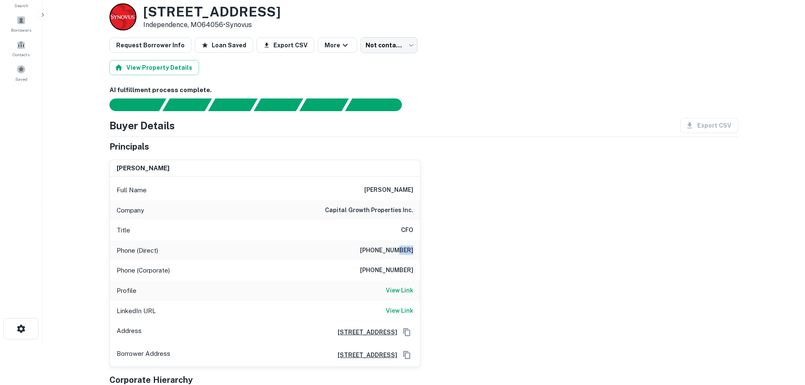
click at [409, 252] on h6 "(205) 428-5004" at bounding box center [386, 251] width 53 height 10
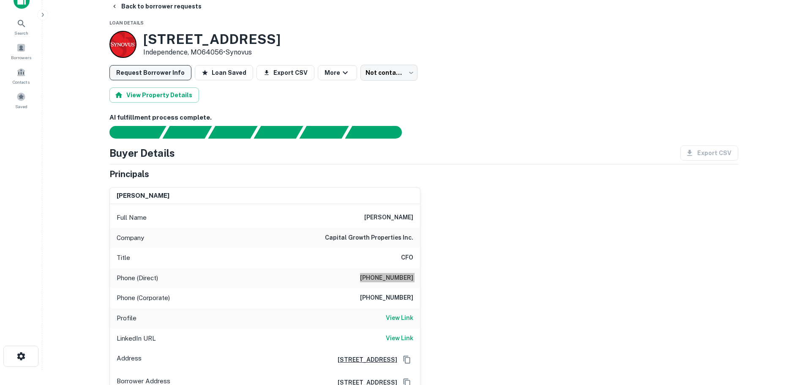
scroll to position [0, 0]
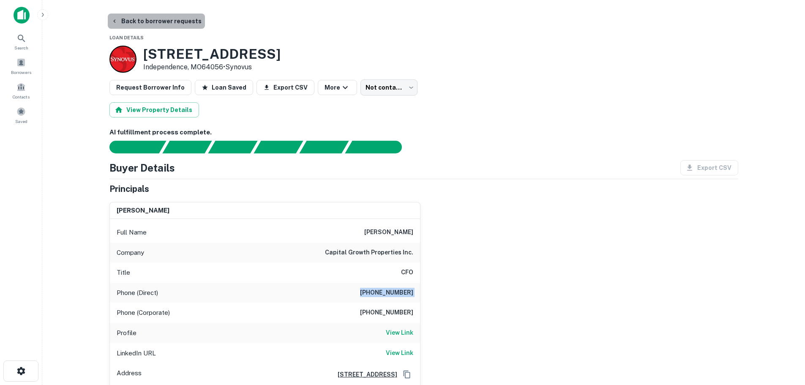
click at [157, 22] on button "Back to borrower requests" at bounding box center [156, 21] width 97 height 15
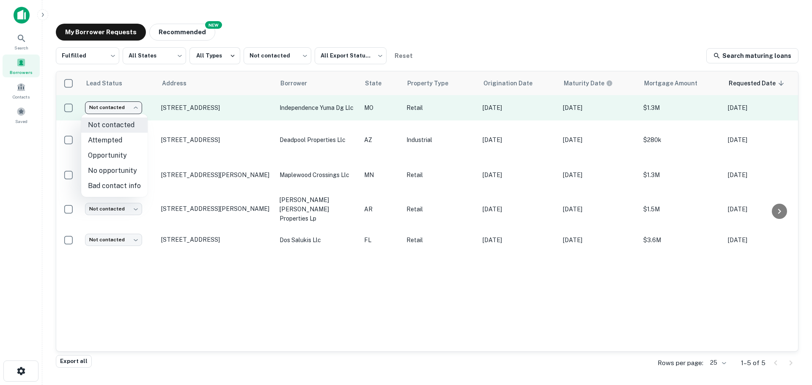
click at [126, 110] on body "Search Borrowers Contacts Saved My Borrower Requests NEW Recommended Fulfilled …" at bounding box center [406, 192] width 812 height 385
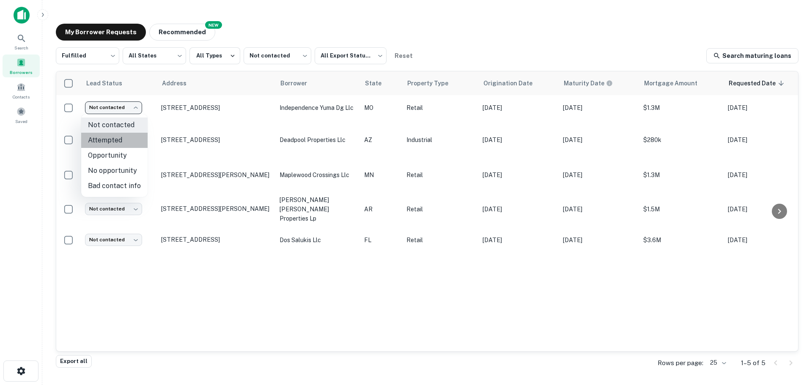
click at [124, 137] on li "Attempted" at bounding box center [114, 140] width 66 height 15
type input "*********"
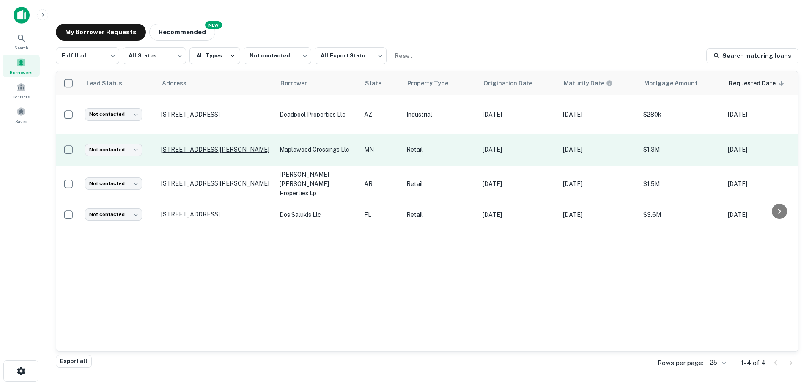
click at [239, 146] on p "[STREET_ADDRESS][PERSON_NAME]" at bounding box center [216, 150] width 110 height 8
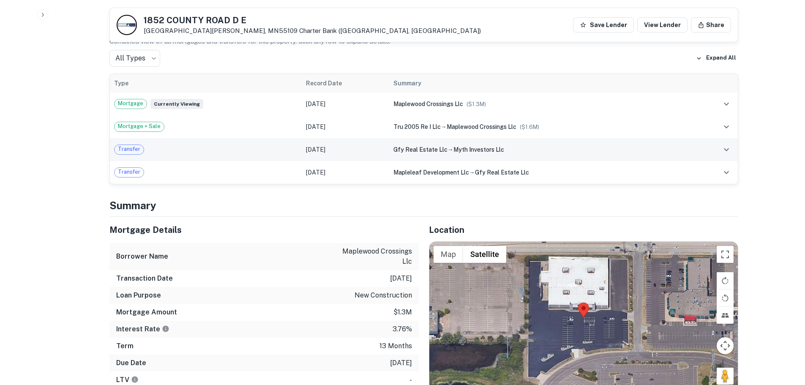
scroll to position [550, 0]
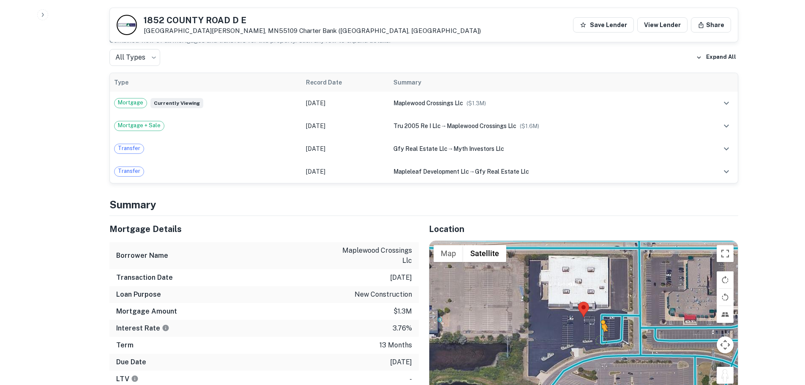
drag, startPoint x: 732, startPoint y: 369, endPoint x: 599, endPoint y: 331, distance: 138.7
click at [599, 331] on div "To activate drag with keyboard, press Alt + Enter. Once in keyboard drag state,…" at bounding box center [584, 317] width 309 height 153
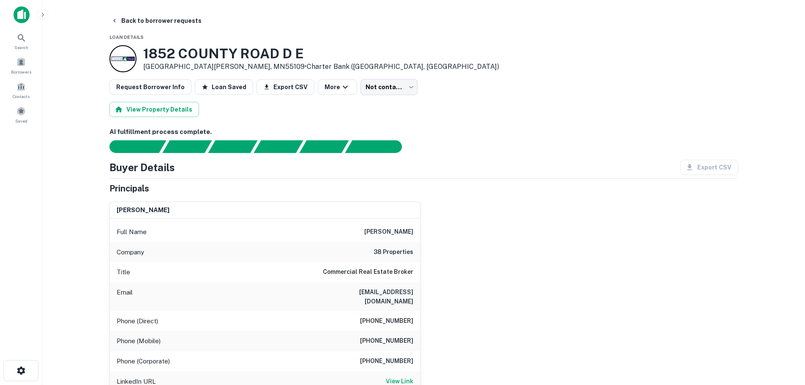
scroll to position [0, 0]
click at [216, 50] on h3 "1852 COUNTY ROAD D E" at bounding box center [321, 54] width 356 height 16
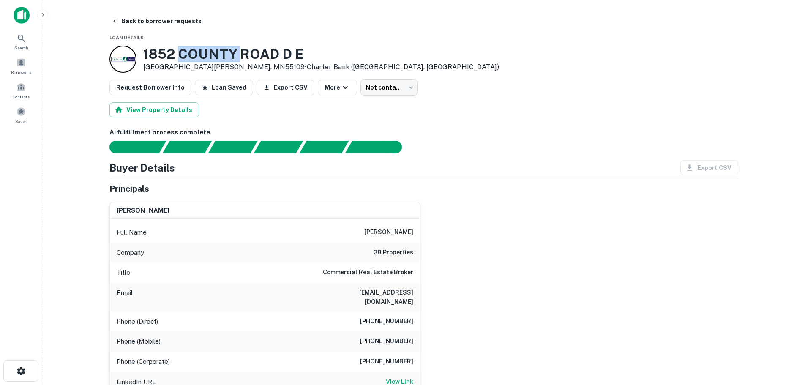
click at [216, 50] on h3 "1852 COUNTY ROAD D E" at bounding box center [321, 54] width 356 height 16
copy h3 "1852 COUNTY ROAD D E"
click at [407, 377] on h6 "View Link" at bounding box center [399, 381] width 27 height 9
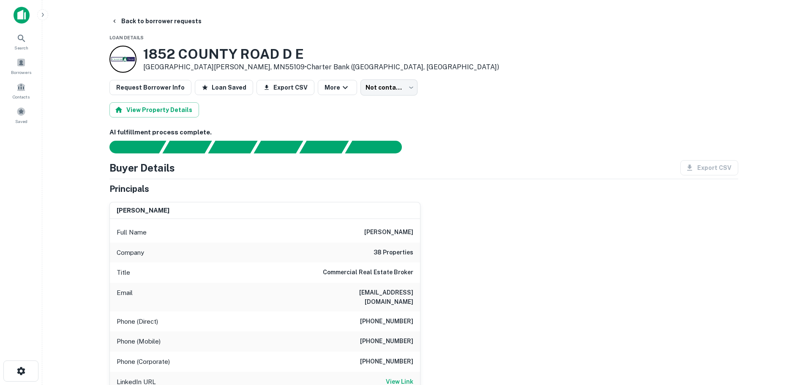
click at [403, 317] on h6 "(763) 525-7900" at bounding box center [386, 322] width 53 height 10
copy h6 "(763) 525-7900"
click at [397, 337] on h6 "(612) 290-7195" at bounding box center [386, 342] width 53 height 10
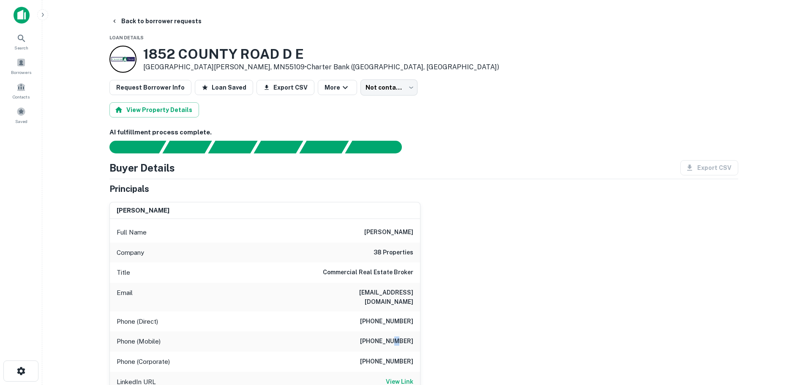
click at [397, 337] on h6 "(612) 290-7195" at bounding box center [386, 342] width 53 height 10
copy h6 "(612) 290-7195"
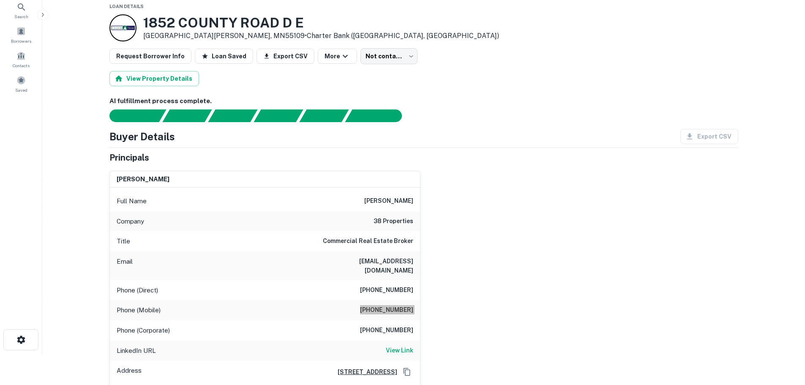
scroll to position [85, 0]
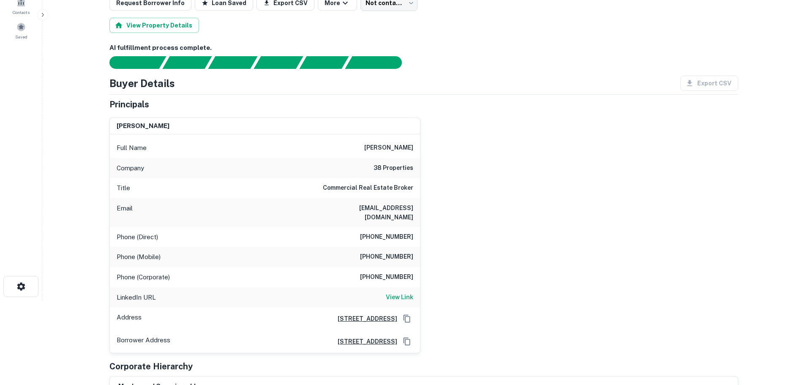
click at [401, 274] on h6 "(763) 525-7900" at bounding box center [386, 277] width 53 height 10
click at [394, 247] on div "Phone (Mobile) (612) 290-7195" at bounding box center [265, 257] width 310 height 20
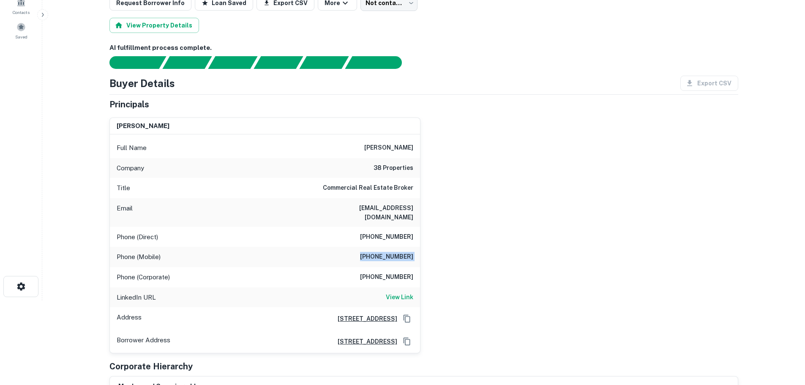
click at [394, 247] on div "Phone (Mobile) (612) 290-7195" at bounding box center [265, 257] width 310 height 20
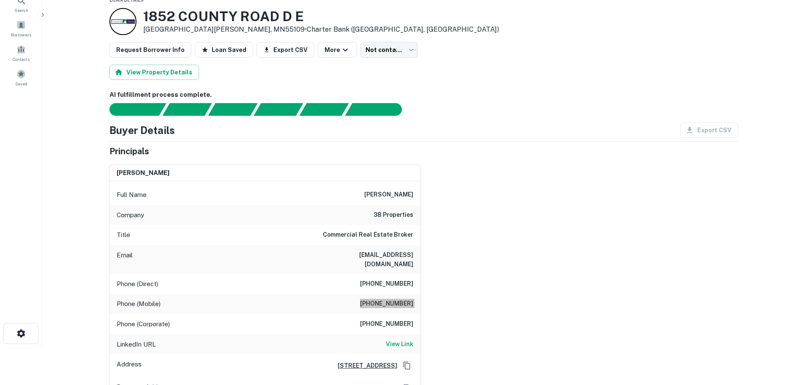
scroll to position [0, 0]
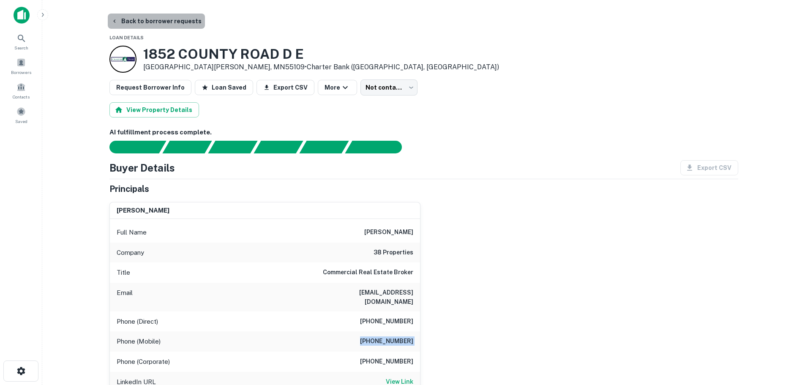
click at [171, 26] on button "Back to borrower requests" at bounding box center [156, 21] width 97 height 15
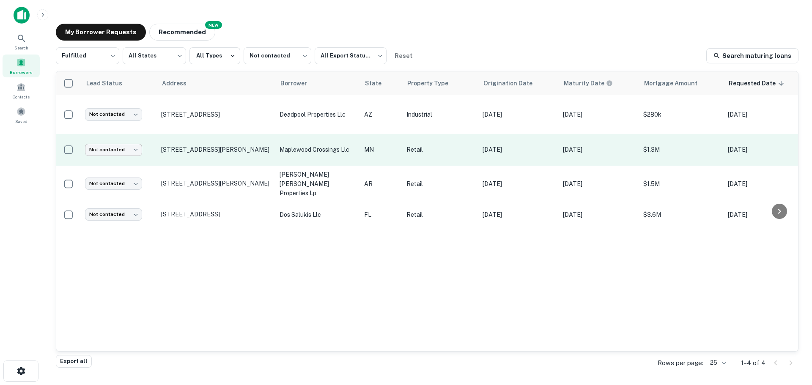
click at [130, 136] on body "Search Borrowers Contacts Saved My Borrower Requests NEW Recommended Fulfilled …" at bounding box center [406, 192] width 812 height 385
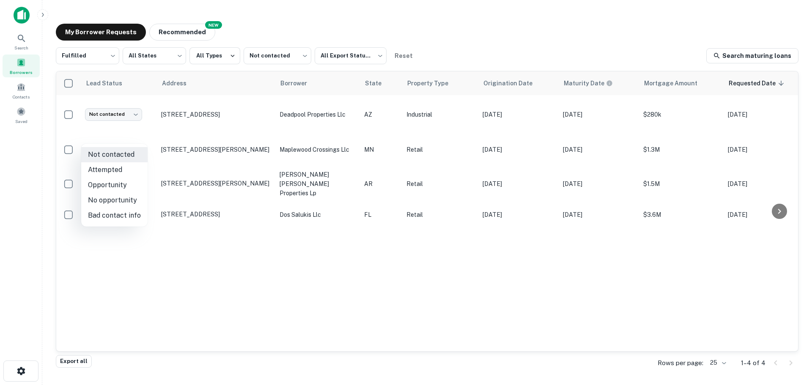
click at [126, 164] on li "Attempted" at bounding box center [114, 169] width 66 height 15
type input "*********"
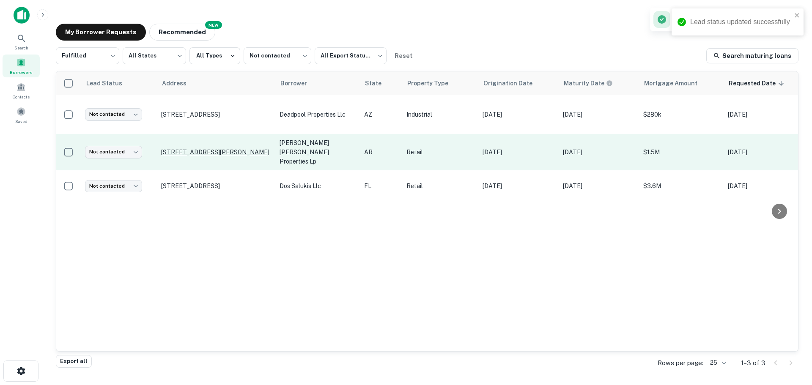
click at [228, 148] on p "[STREET_ADDRESS][PERSON_NAME]" at bounding box center [216, 152] width 110 height 8
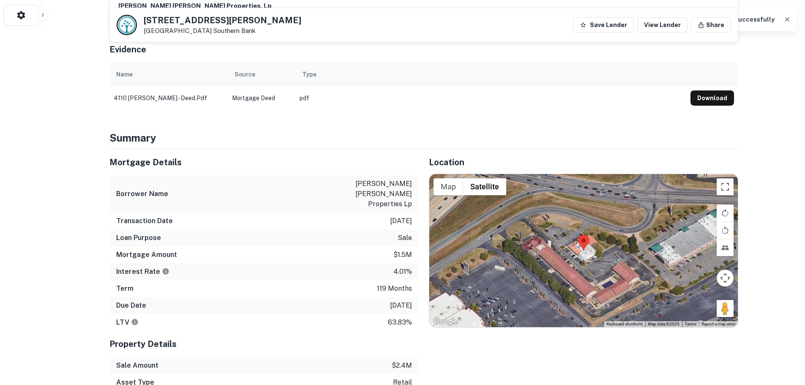
scroll to position [380, 0]
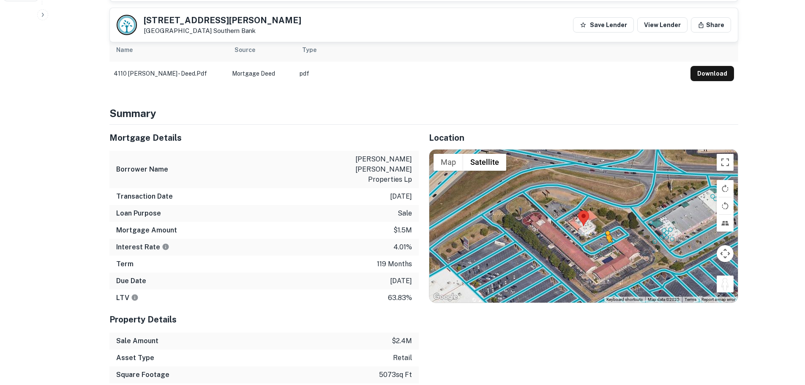
drag, startPoint x: 721, startPoint y: 281, endPoint x: 607, endPoint y: 243, distance: 119.9
click at [607, 243] on div "To activate drag with keyboard, press Alt + Enter. Once in keyboard drag state,…" at bounding box center [584, 226] width 309 height 153
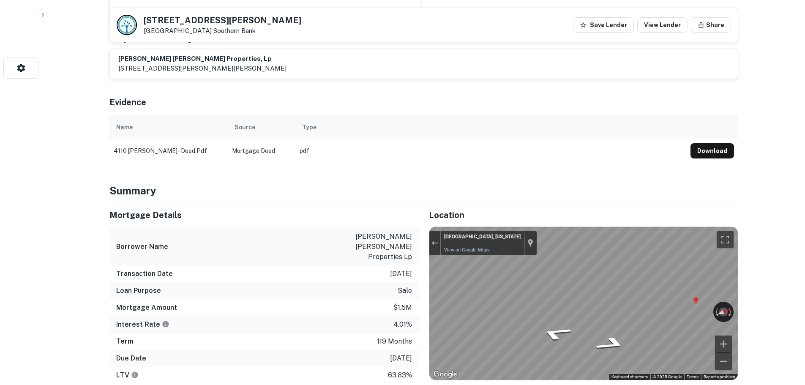
scroll to position [169, 0]
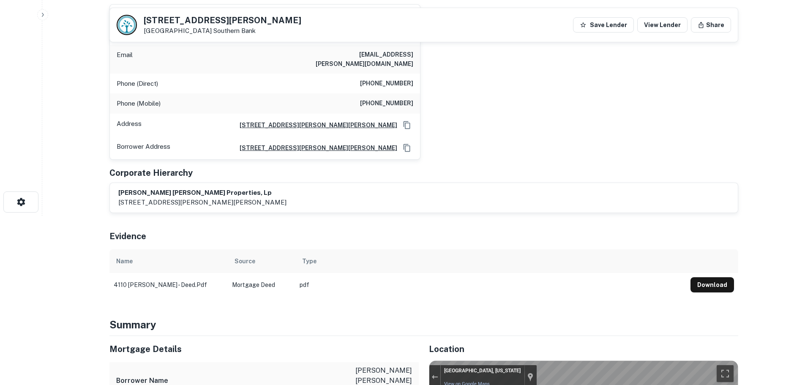
click at [200, 22] on h5 "4110 Landers Rd" at bounding box center [223, 20] width 158 height 8
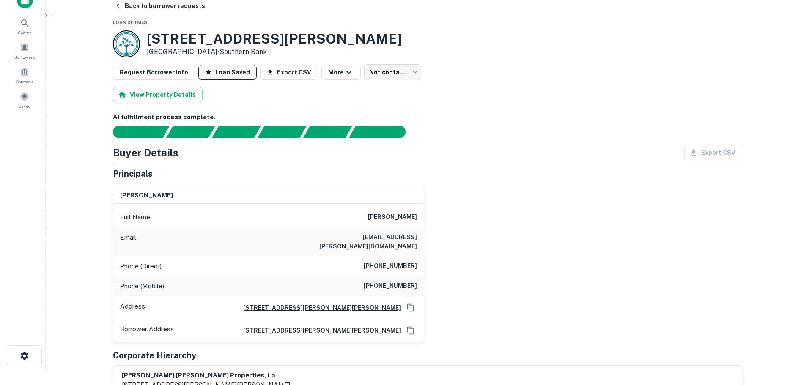
scroll to position [0, 0]
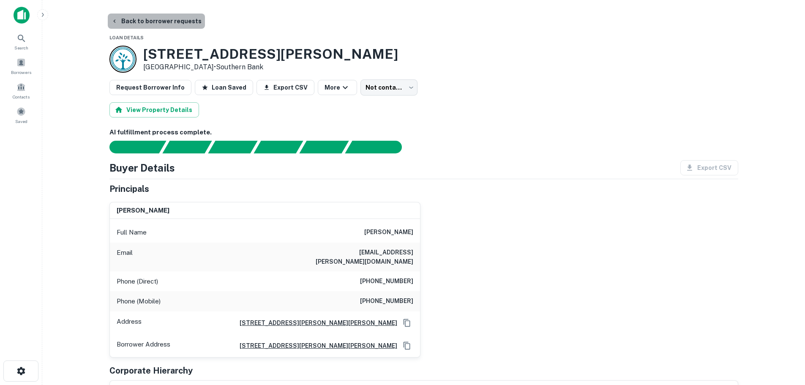
click at [169, 21] on button "Back to borrower requests" at bounding box center [156, 21] width 97 height 15
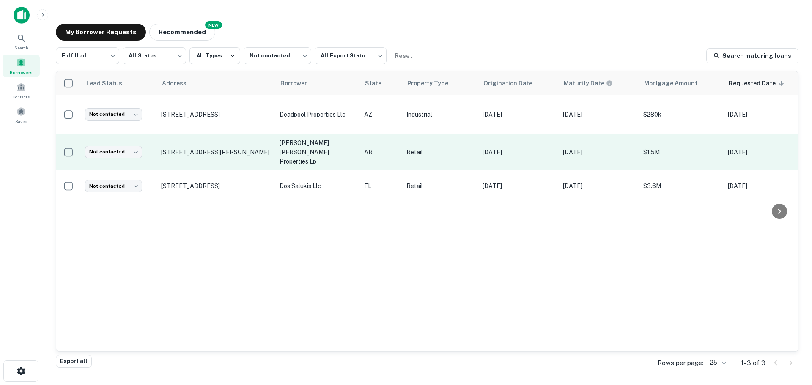
click at [231, 148] on p "[STREET_ADDRESS][PERSON_NAME]" at bounding box center [216, 152] width 110 height 8
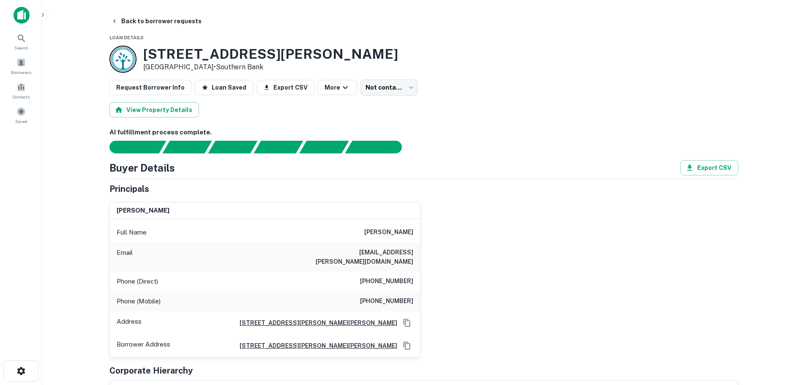
click at [392, 276] on h6 "(760) 753-8328" at bounding box center [386, 281] width 53 height 10
click at [393, 298] on div "Phone (Mobile) (803) 287-9871" at bounding box center [265, 301] width 310 height 20
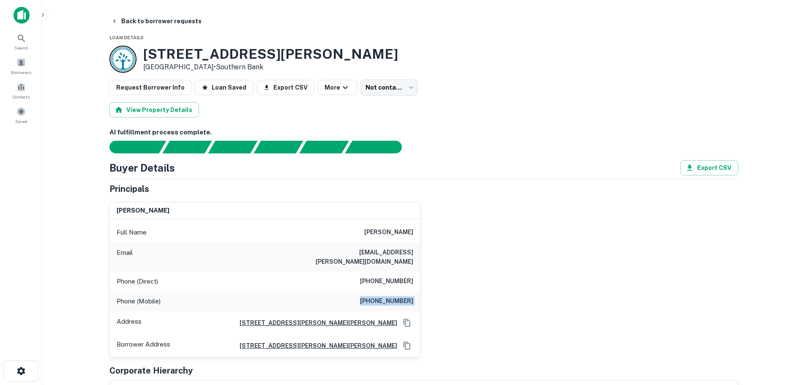
click at [394, 298] on div "Phone (Mobile) (803) 287-9871" at bounding box center [265, 301] width 310 height 20
drag, startPoint x: 380, startPoint y: 271, endPoint x: 386, endPoint y: 271, distance: 5.5
click at [386, 276] on h6 "(760) 753-8328" at bounding box center [386, 281] width 53 height 10
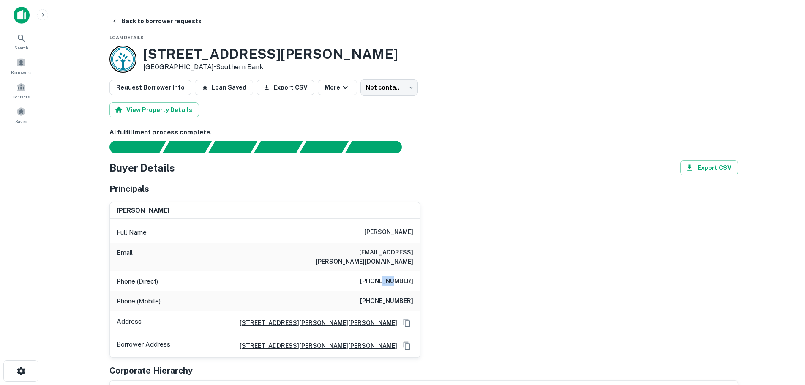
click at [386, 276] on h6 "(760) 753-8328" at bounding box center [386, 281] width 53 height 10
click at [181, 22] on button "Back to borrower requests" at bounding box center [156, 21] width 97 height 15
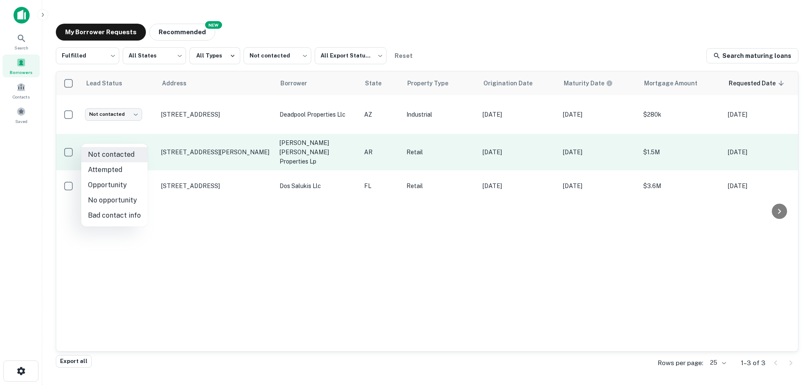
click at [135, 141] on body "Search Borrowers Contacts Saved My Borrower Requests NEW Recommended Fulfilled …" at bounding box center [406, 192] width 812 height 385
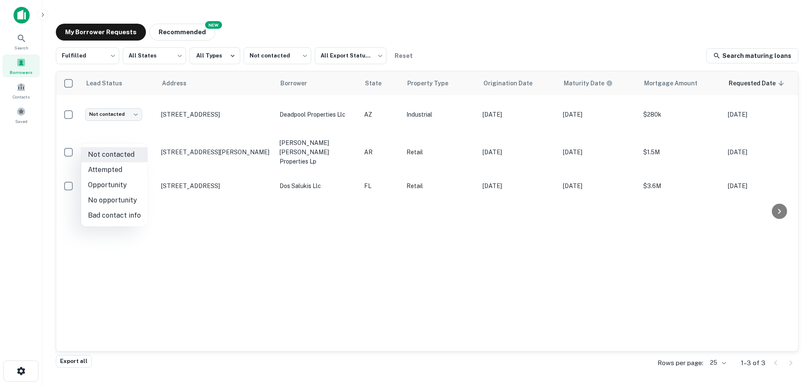
click at [129, 169] on li "Attempted" at bounding box center [114, 169] width 66 height 15
type input "*********"
